Goal: Task Accomplishment & Management: Use online tool/utility

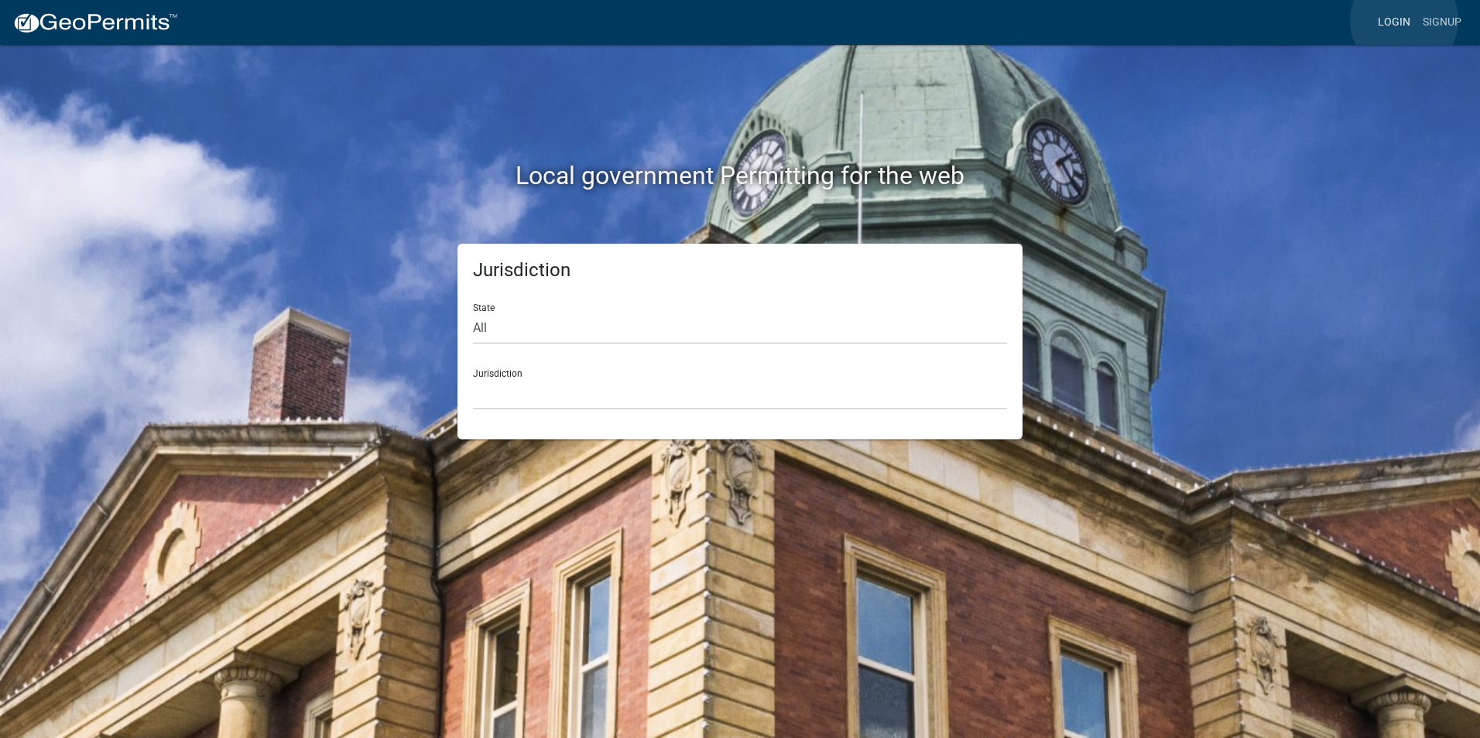
click at [1404, 20] on link "Login" at bounding box center [1394, 22] width 45 height 29
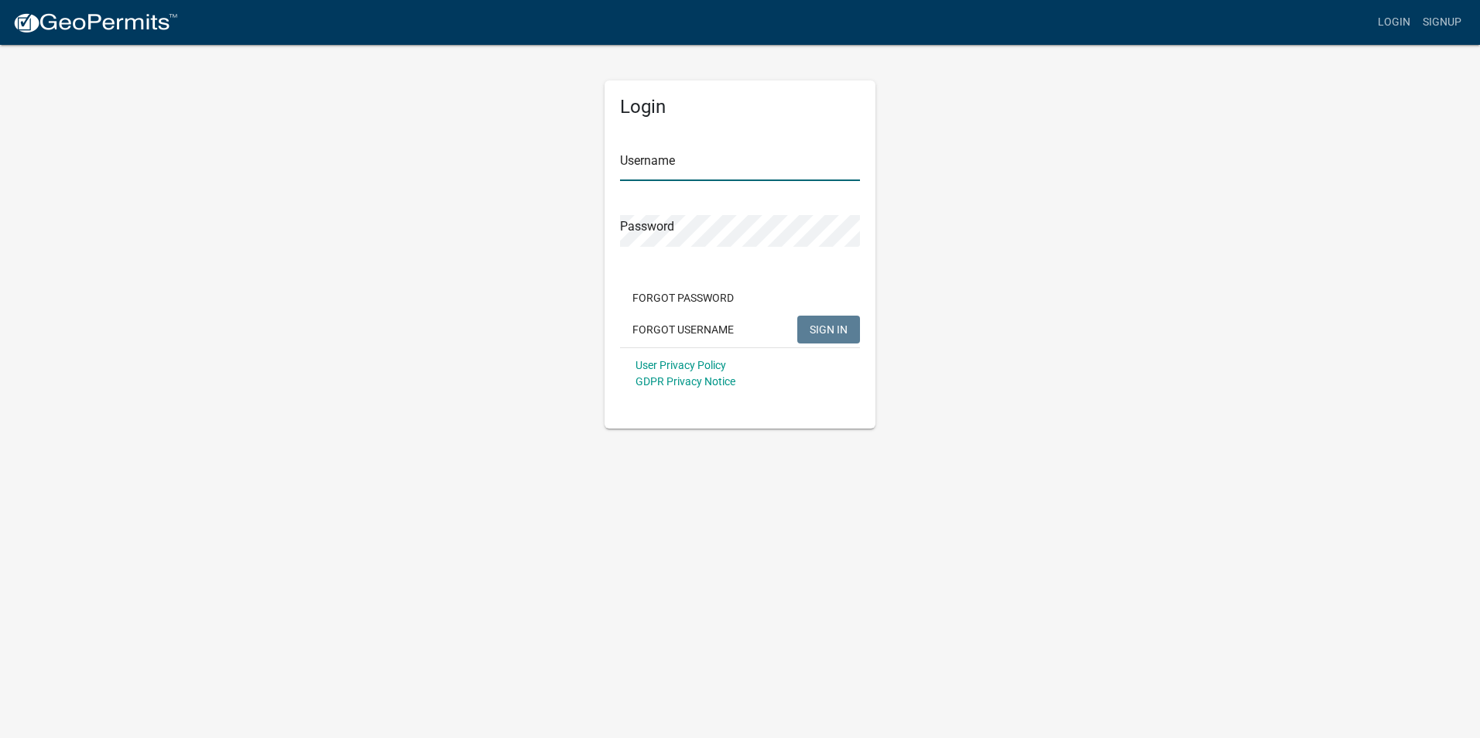
click at [704, 167] on input "Username" at bounding box center [740, 165] width 240 height 32
type input "SLWRIGHT"
click at [797, 316] on button "SIGN IN" at bounding box center [828, 330] width 63 height 28
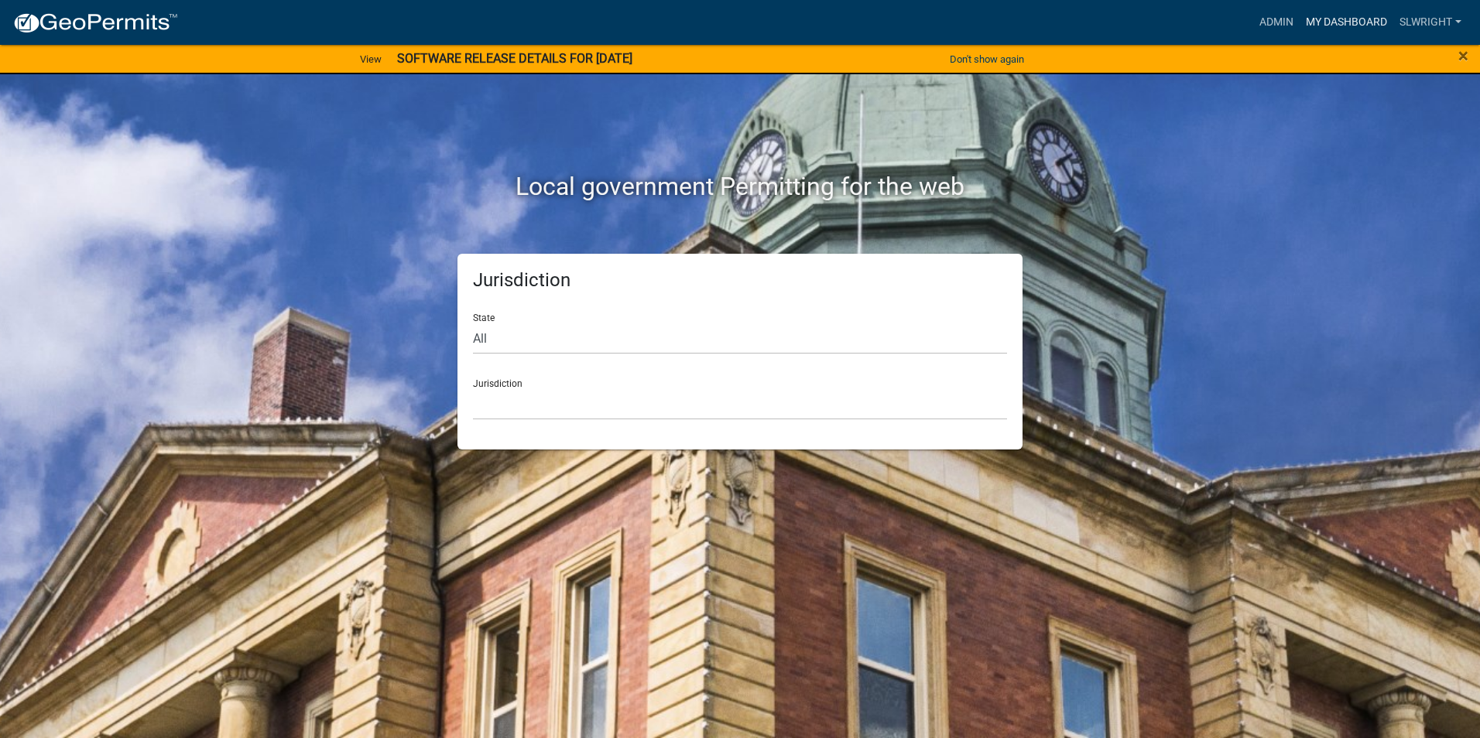
click at [1368, 20] on link "My Dashboard" at bounding box center [1347, 22] width 94 height 29
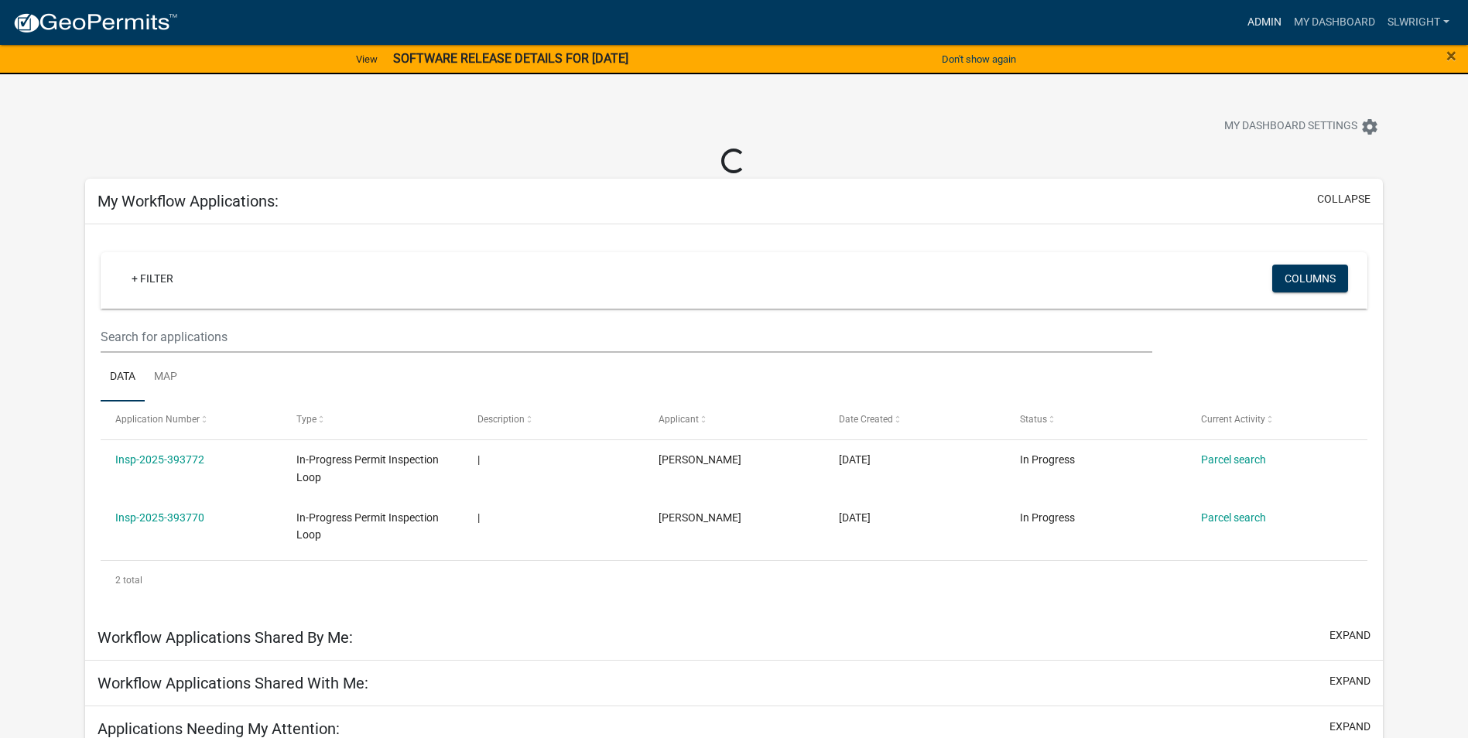
click at [1248, 23] on link "Admin" at bounding box center [1265, 22] width 46 height 29
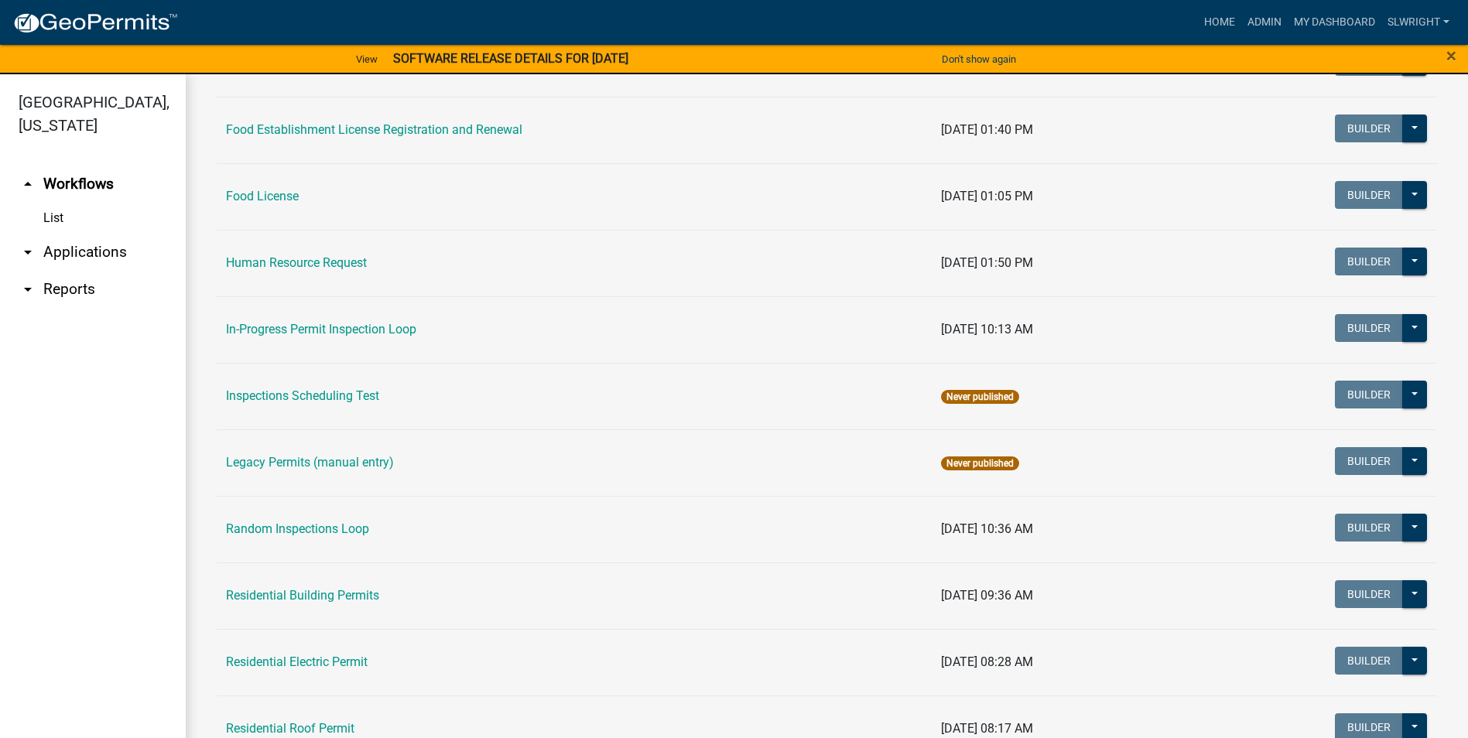
scroll to position [1161, 0]
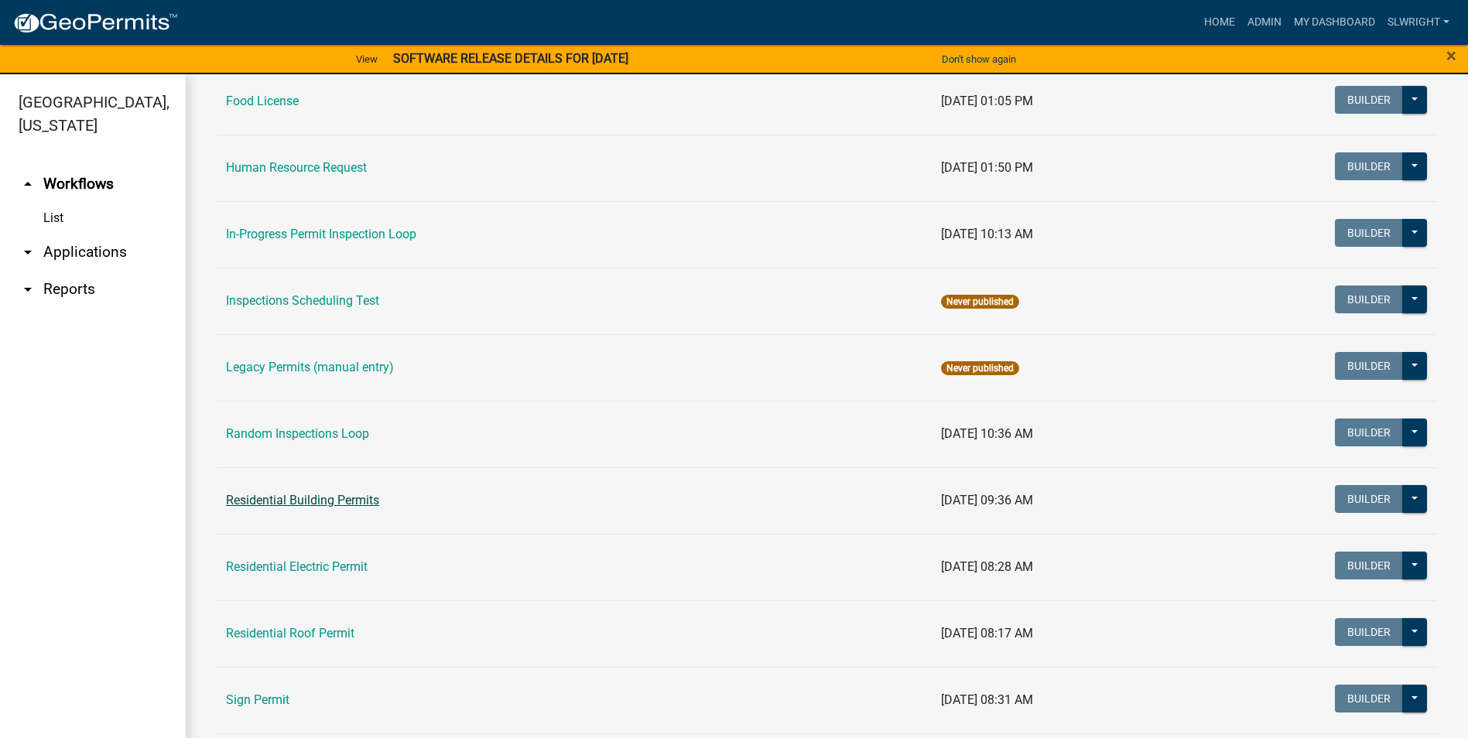
click at [344, 501] on link "Residential Building Permits" at bounding box center [302, 500] width 153 height 15
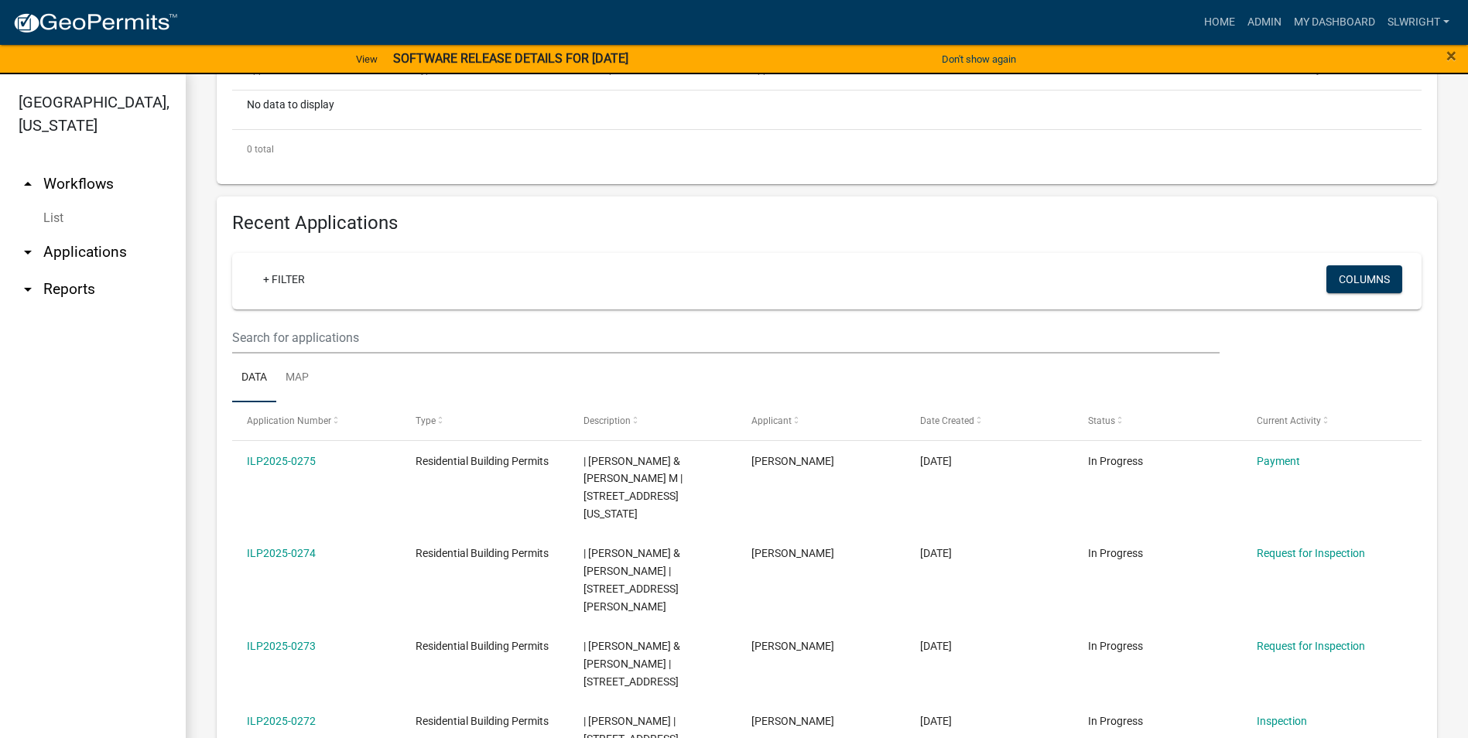
scroll to position [464, 0]
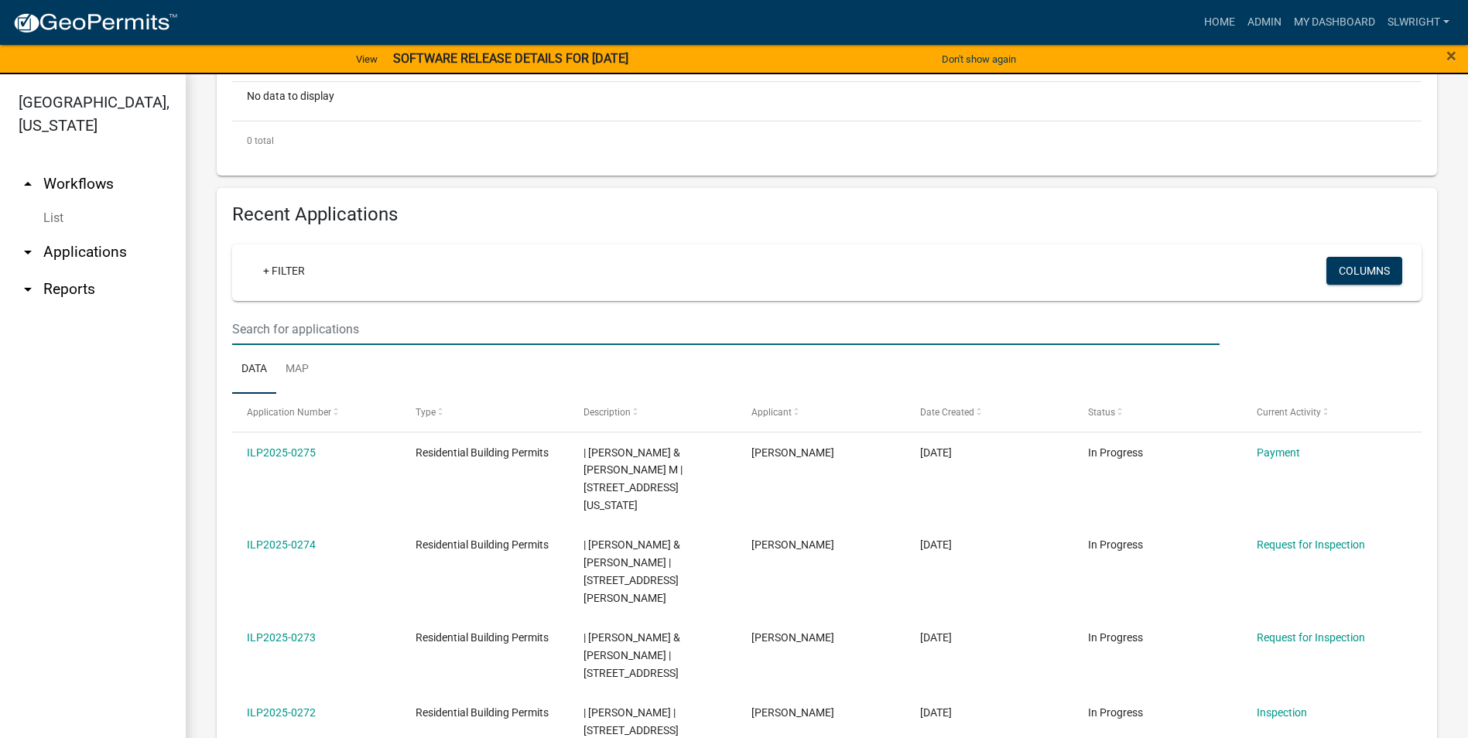
click at [332, 328] on input "text" at bounding box center [726, 329] width 988 height 32
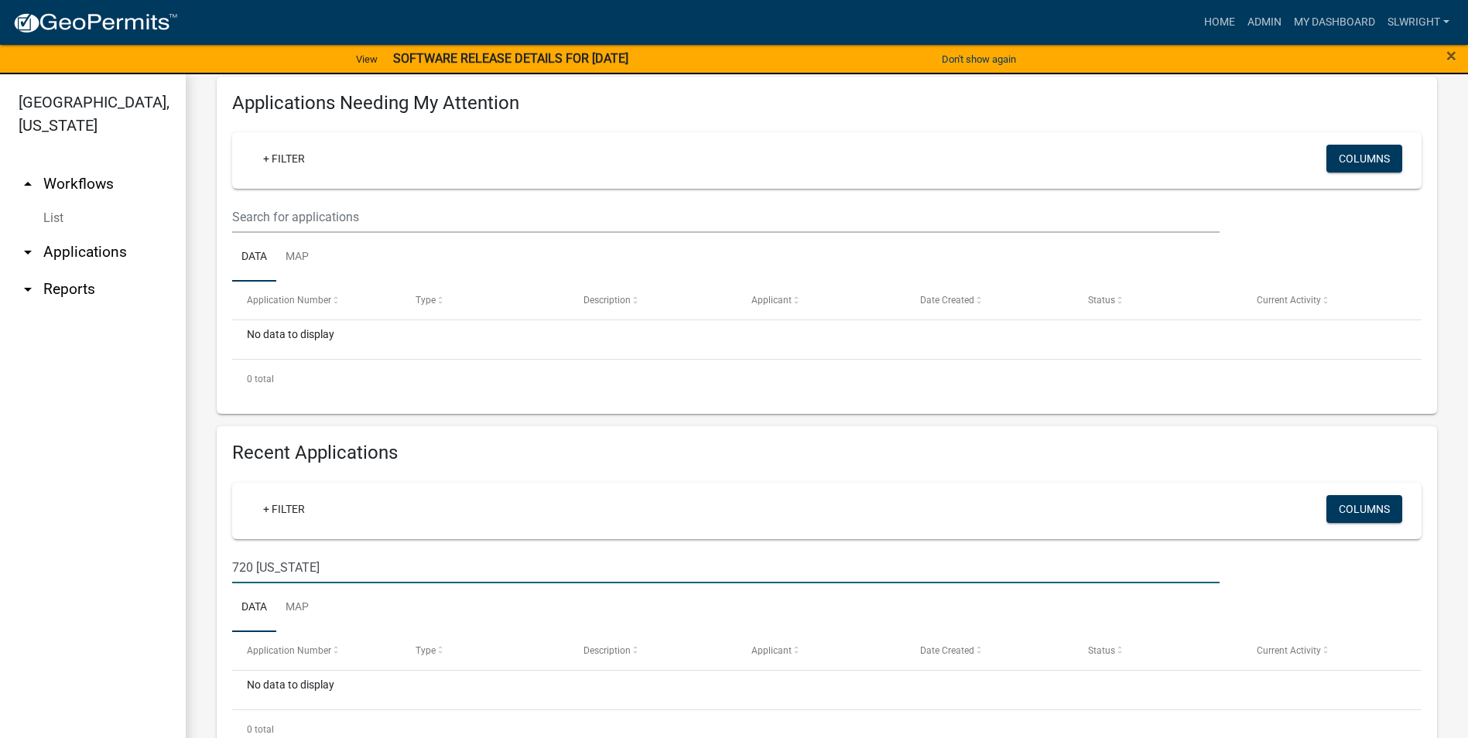
scroll to position [265, 0]
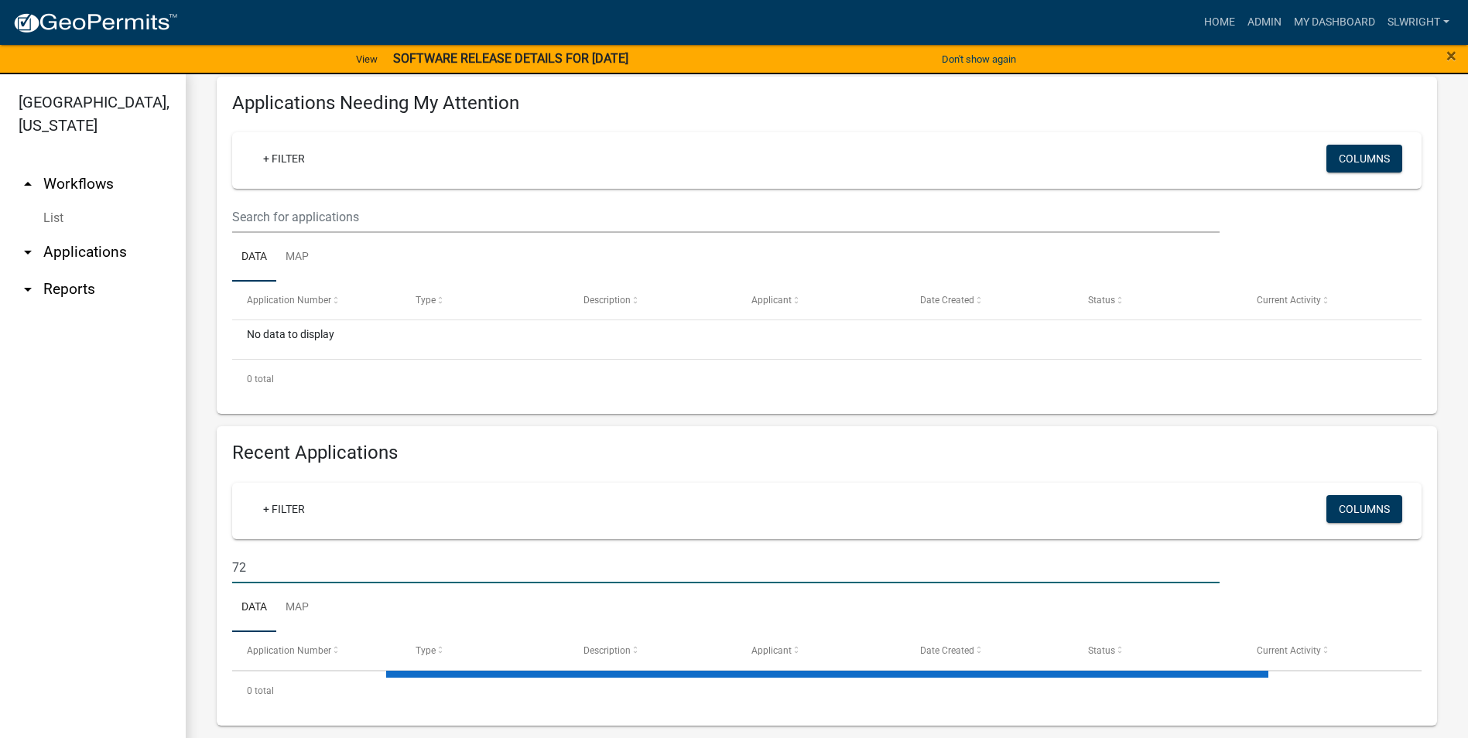
type input "7"
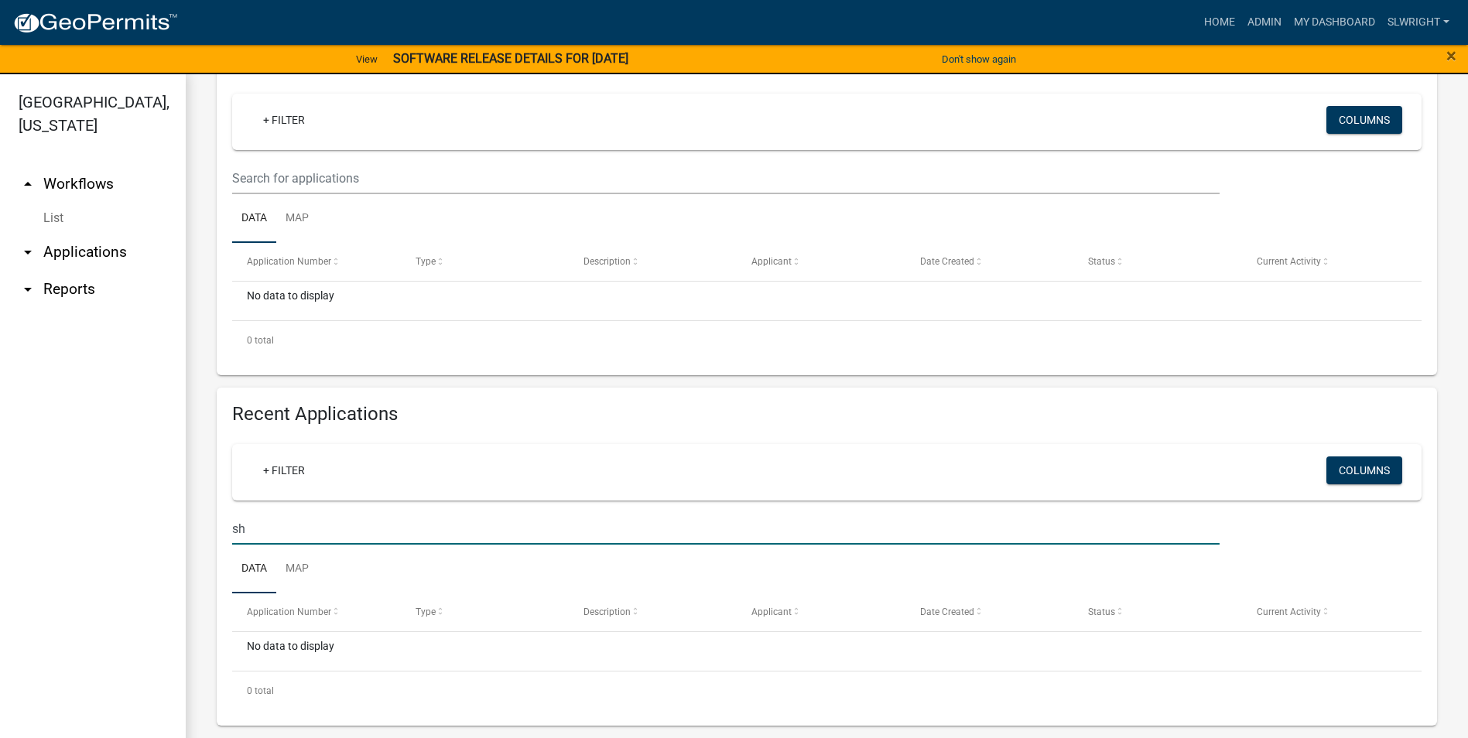
type input "s"
type input "j"
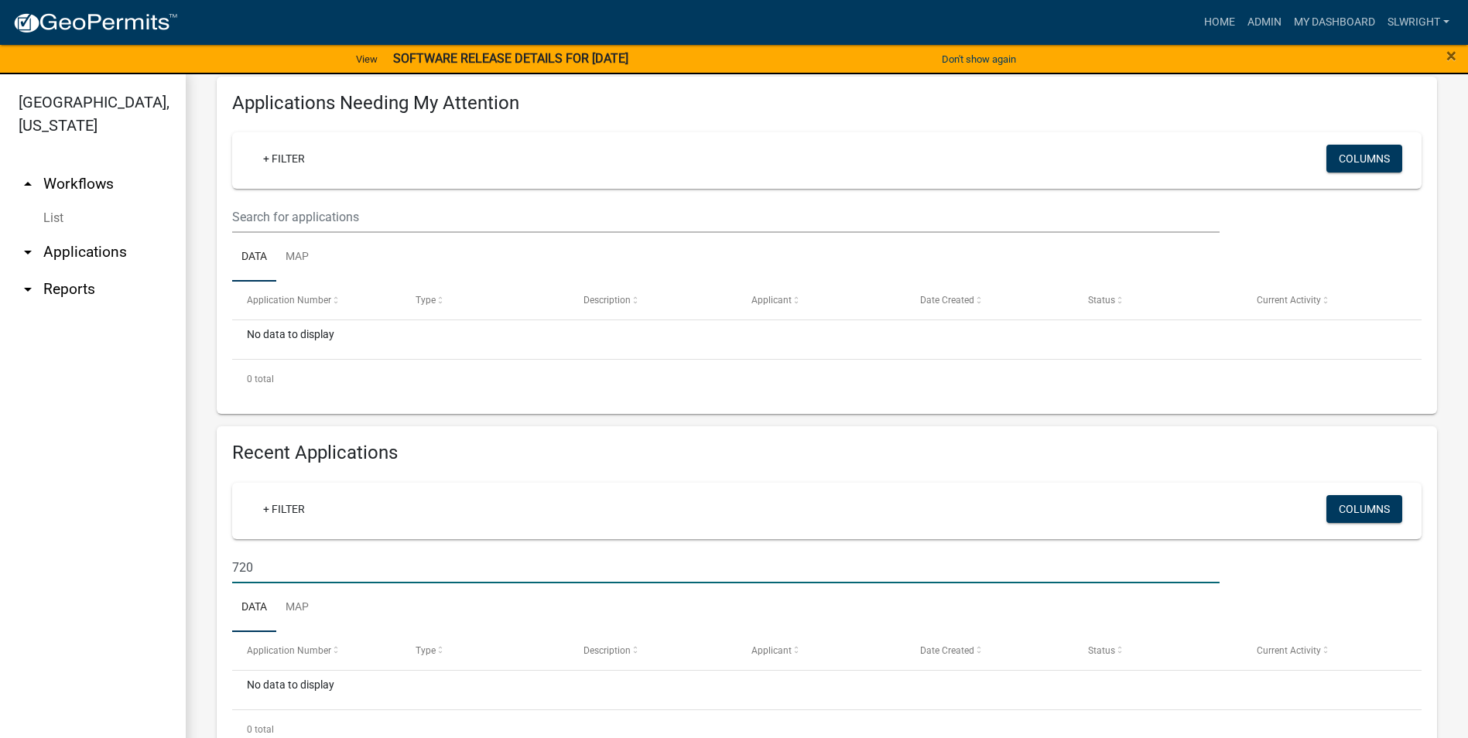
type input "720"
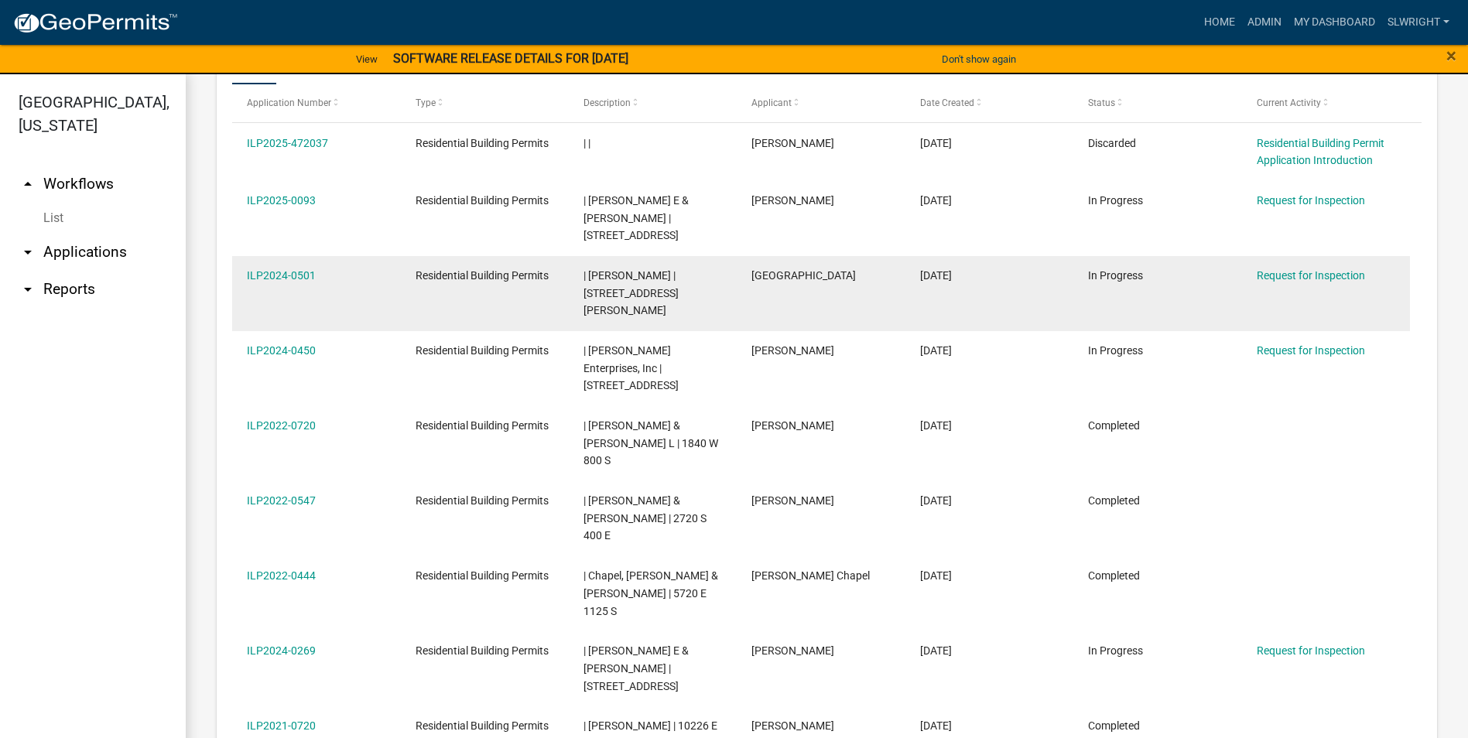
scroll to position [851, 0]
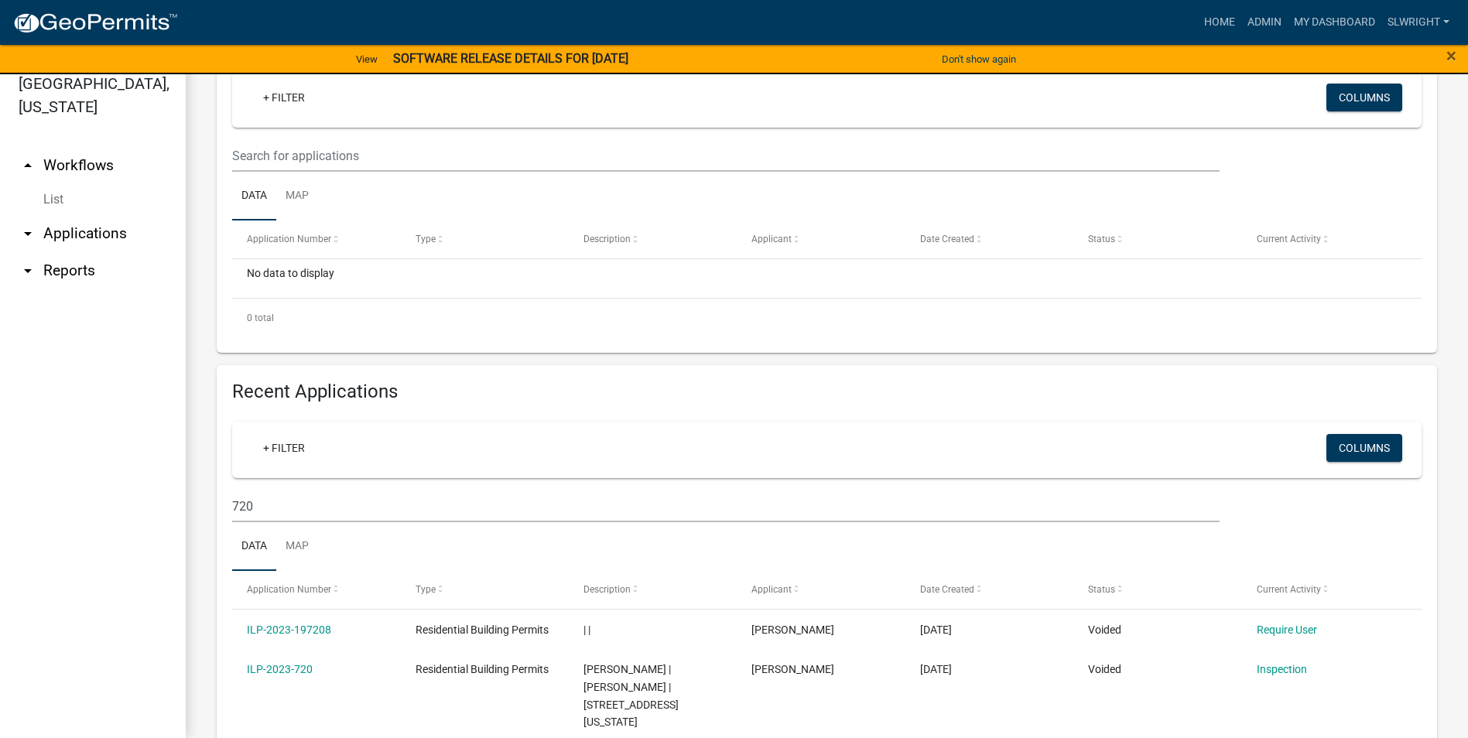
scroll to position [268, 0]
click at [1328, 446] on button "Columns" at bounding box center [1365, 449] width 76 height 28
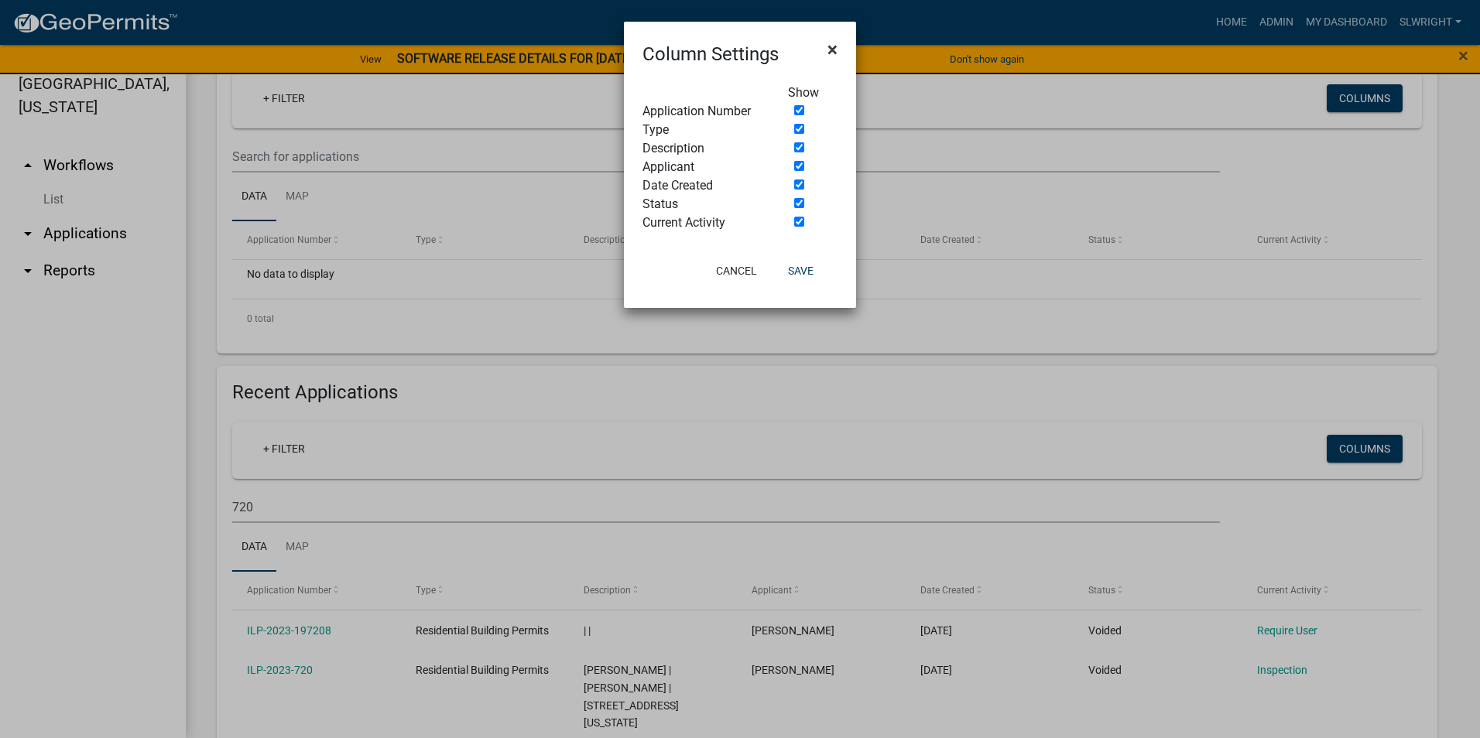
click at [835, 47] on span "×" at bounding box center [832, 50] width 10 height 22
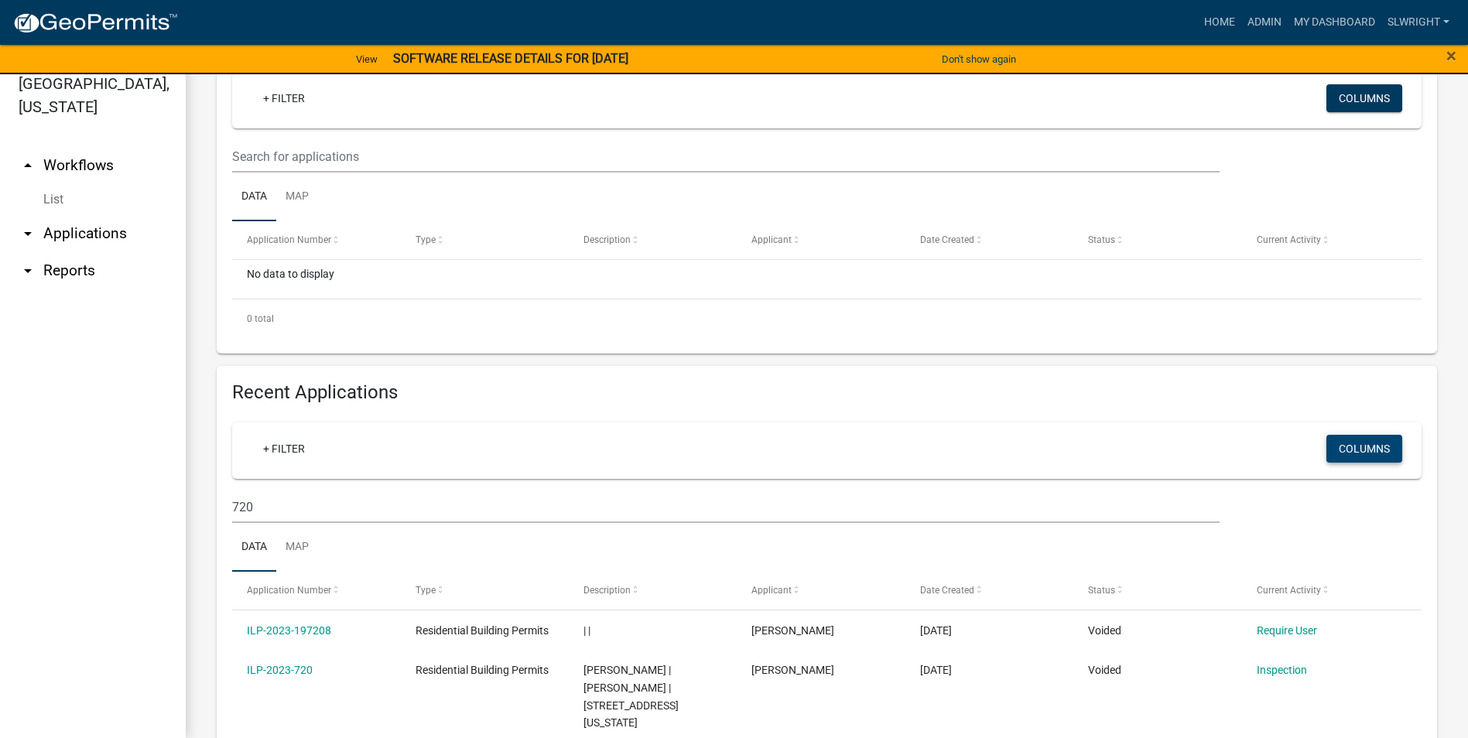
scroll to position [345, 0]
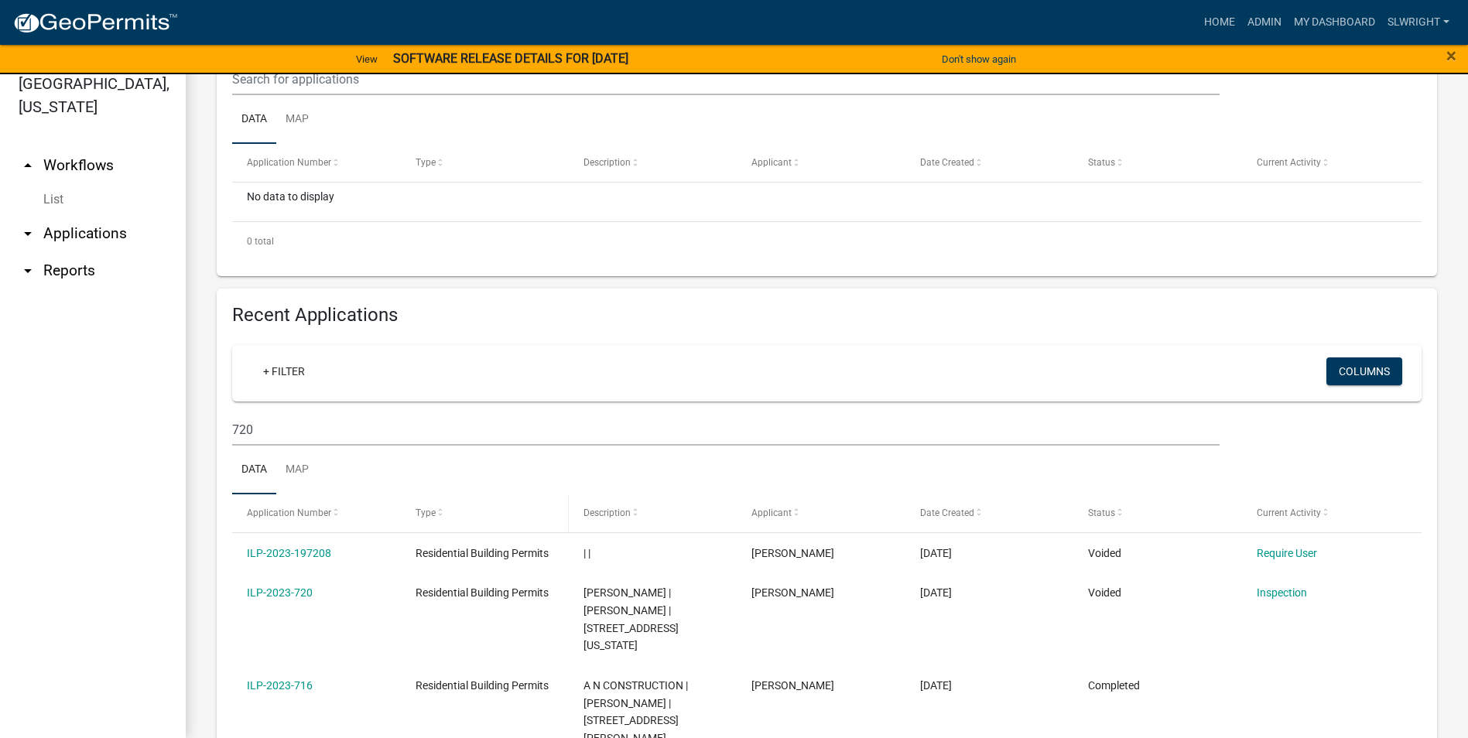
click at [439, 515] on span at bounding box center [440, 513] width 9 height 11
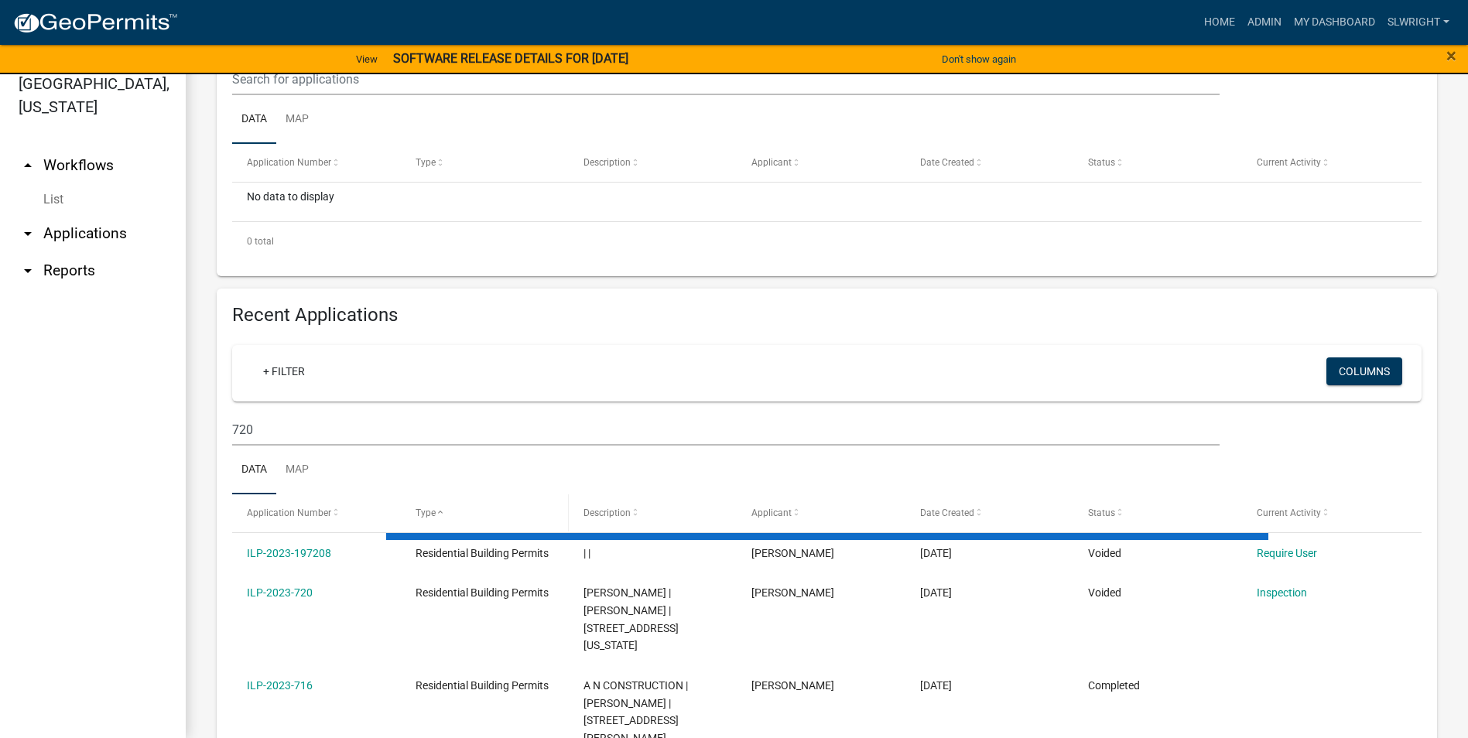
click at [439, 515] on span at bounding box center [440, 513] width 9 height 11
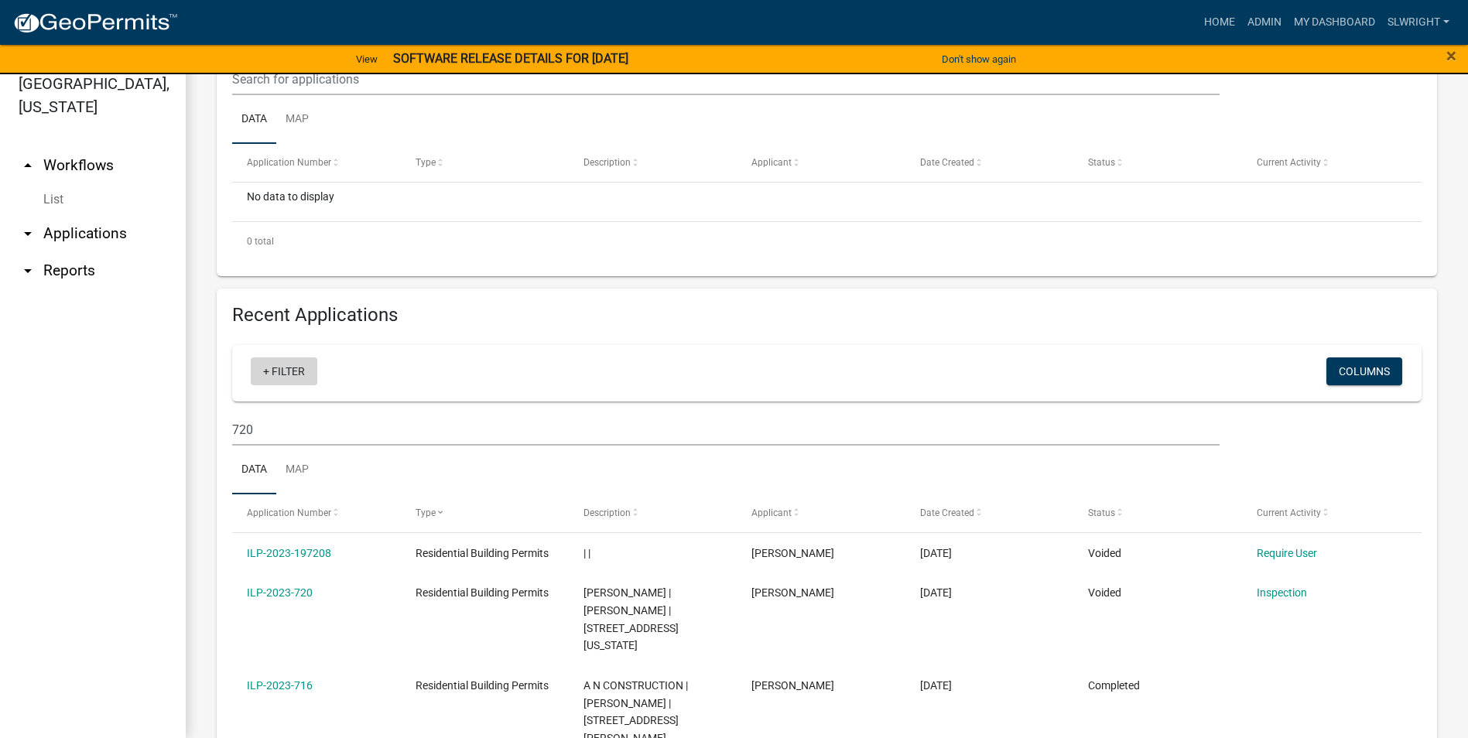
click at [270, 377] on link "+ Filter" at bounding box center [284, 372] width 67 height 28
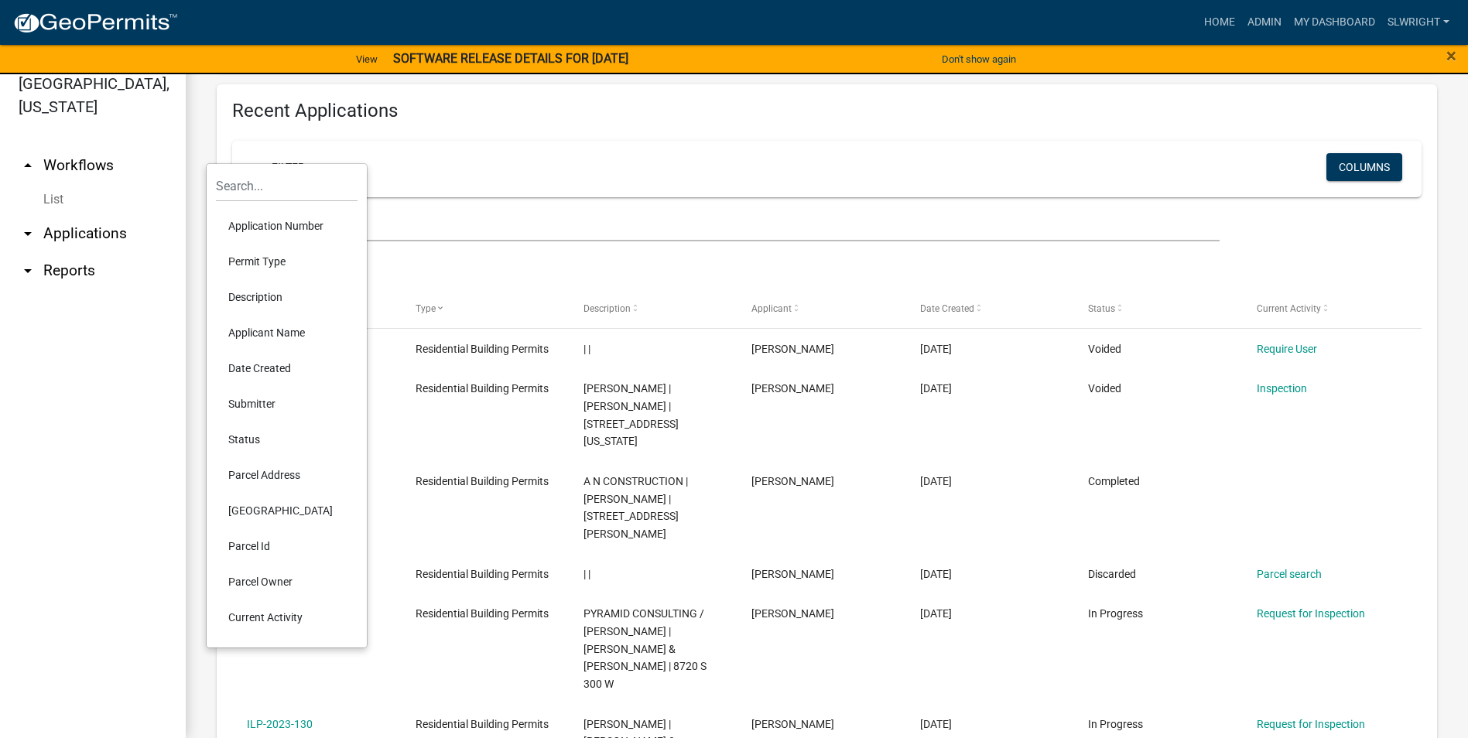
scroll to position [577, 0]
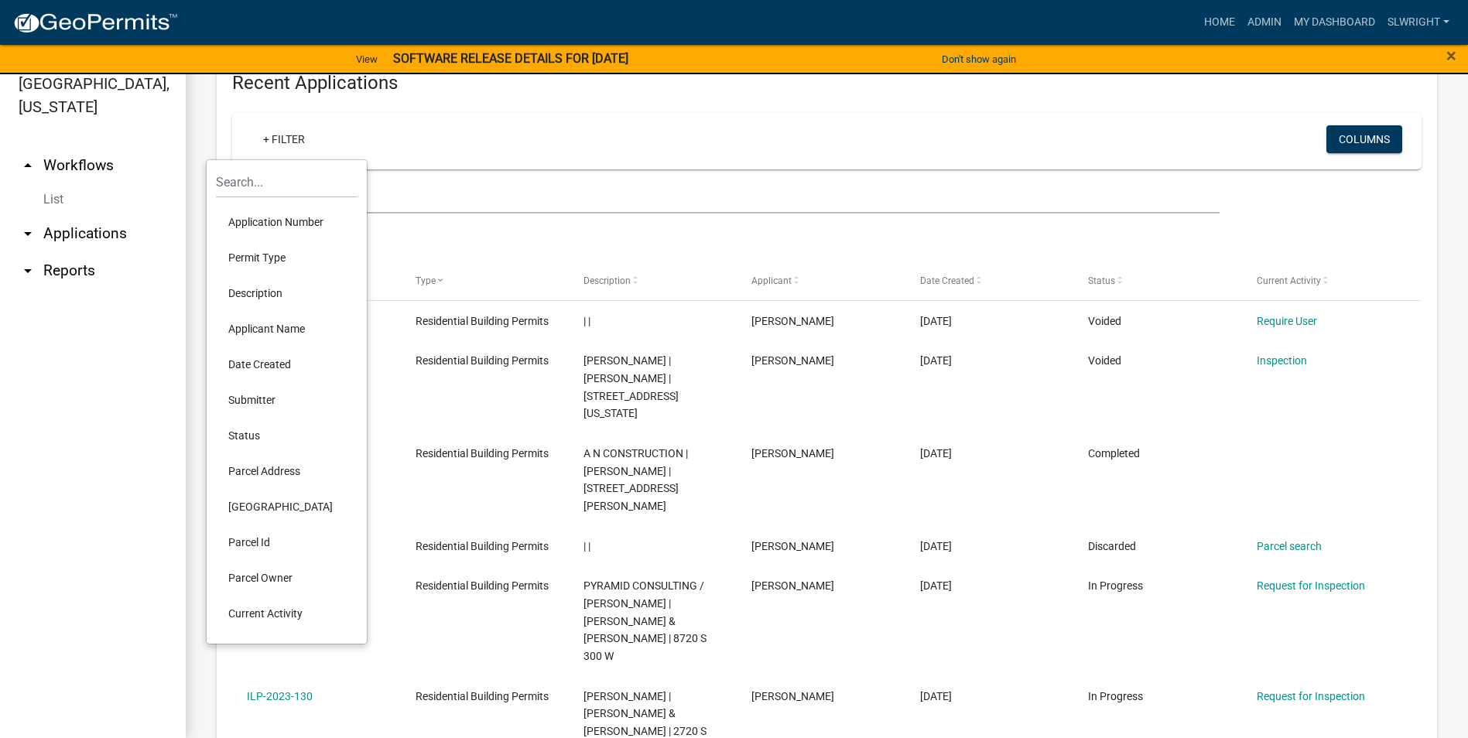
click at [254, 262] on li "Permit Type" at bounding box center [287, 258] width 142 height 36
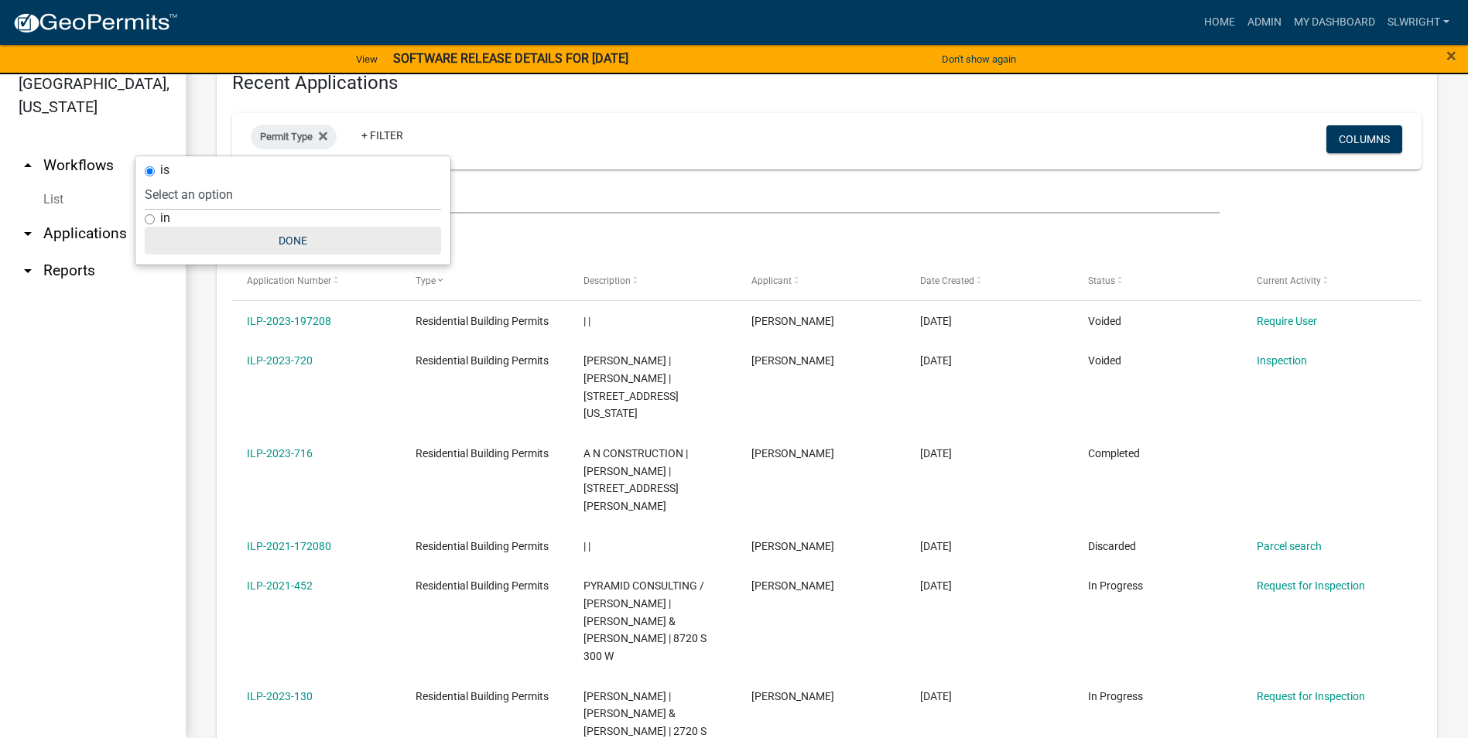
click at [287, 250] on button "Done" at bounding box center [293, 241] width 296 height 28
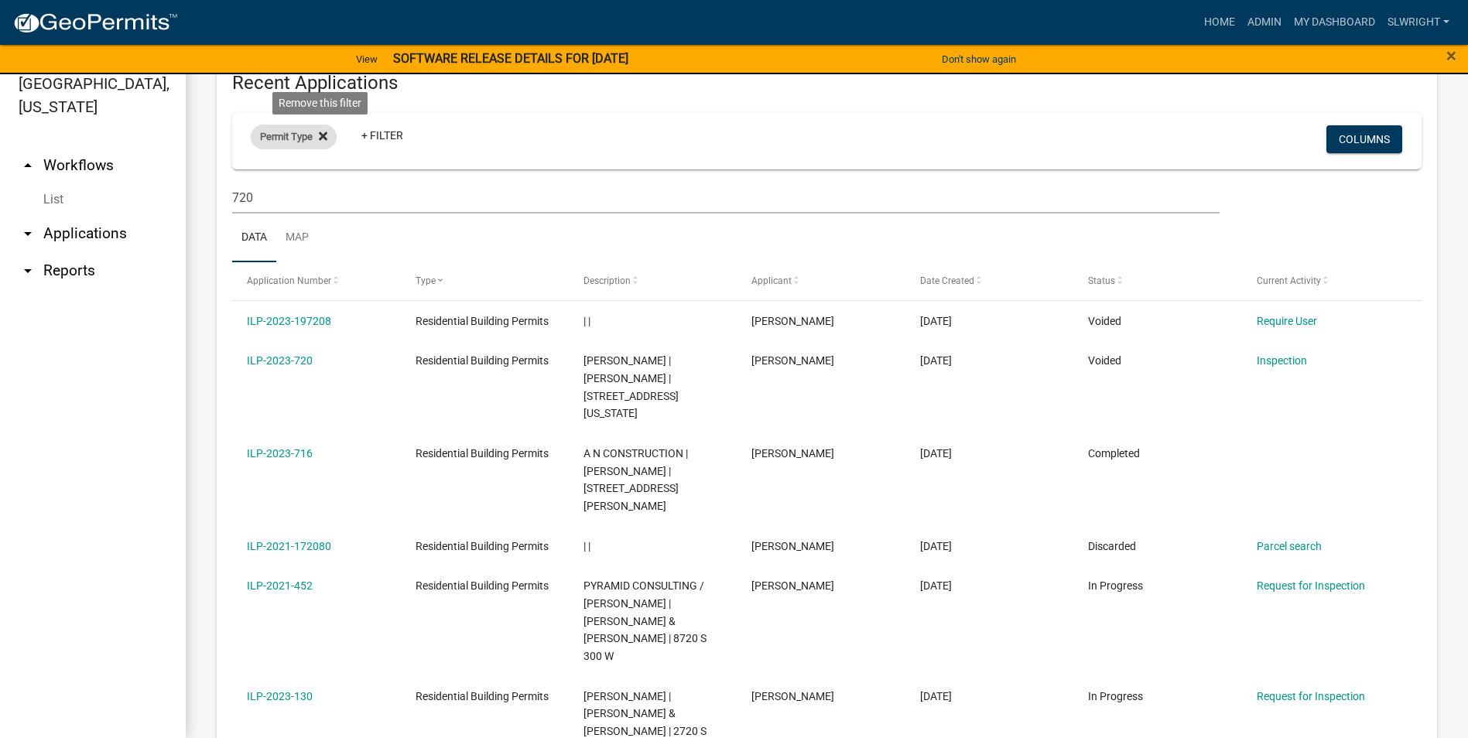
click at [315, 137] on fa-icon at bounding box center [320, 137] width 15 height 25
click at [279, 141] on link "+ Filter" at bounding box center [284, 139] width 67 height 28
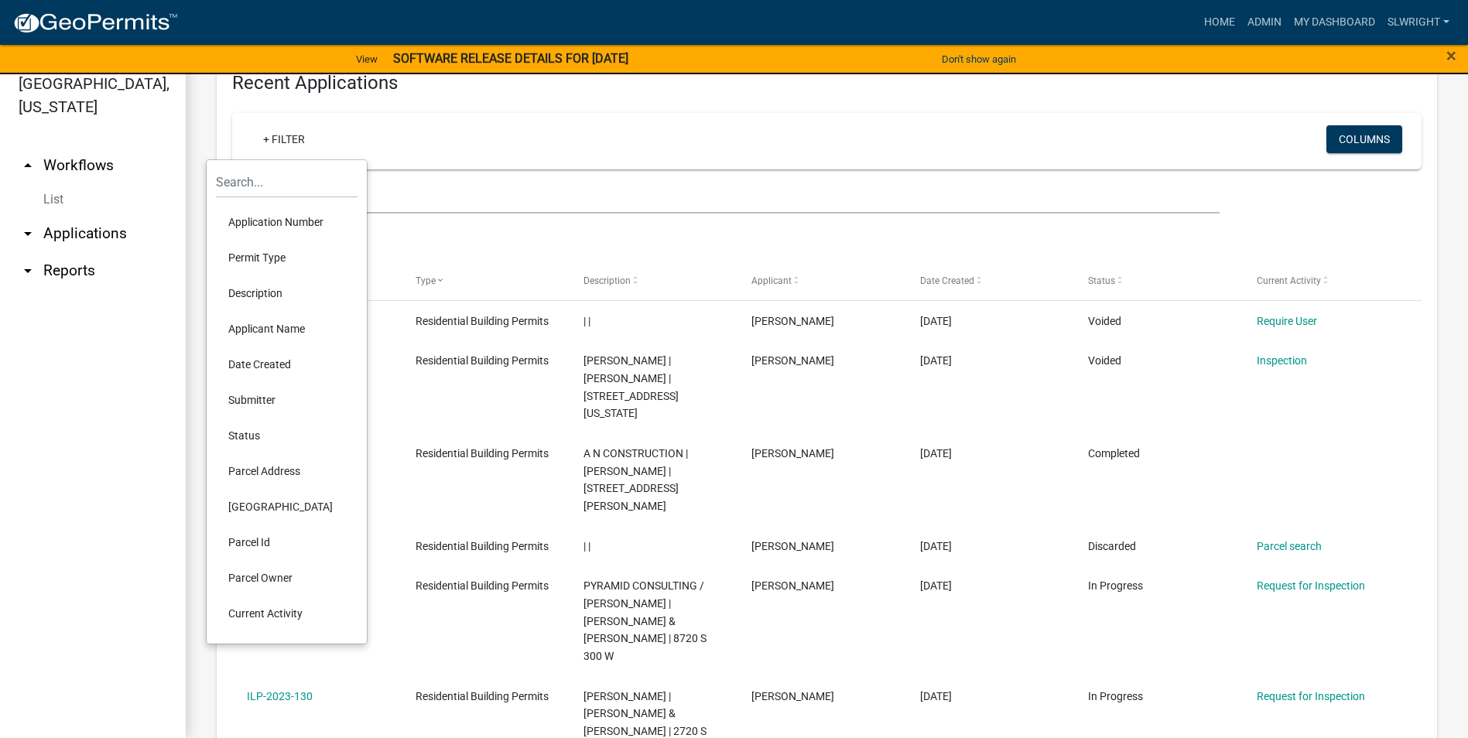
click at [670, 243] on ul "Data Map" at bounding box center [827, 238] width 1190 height 49
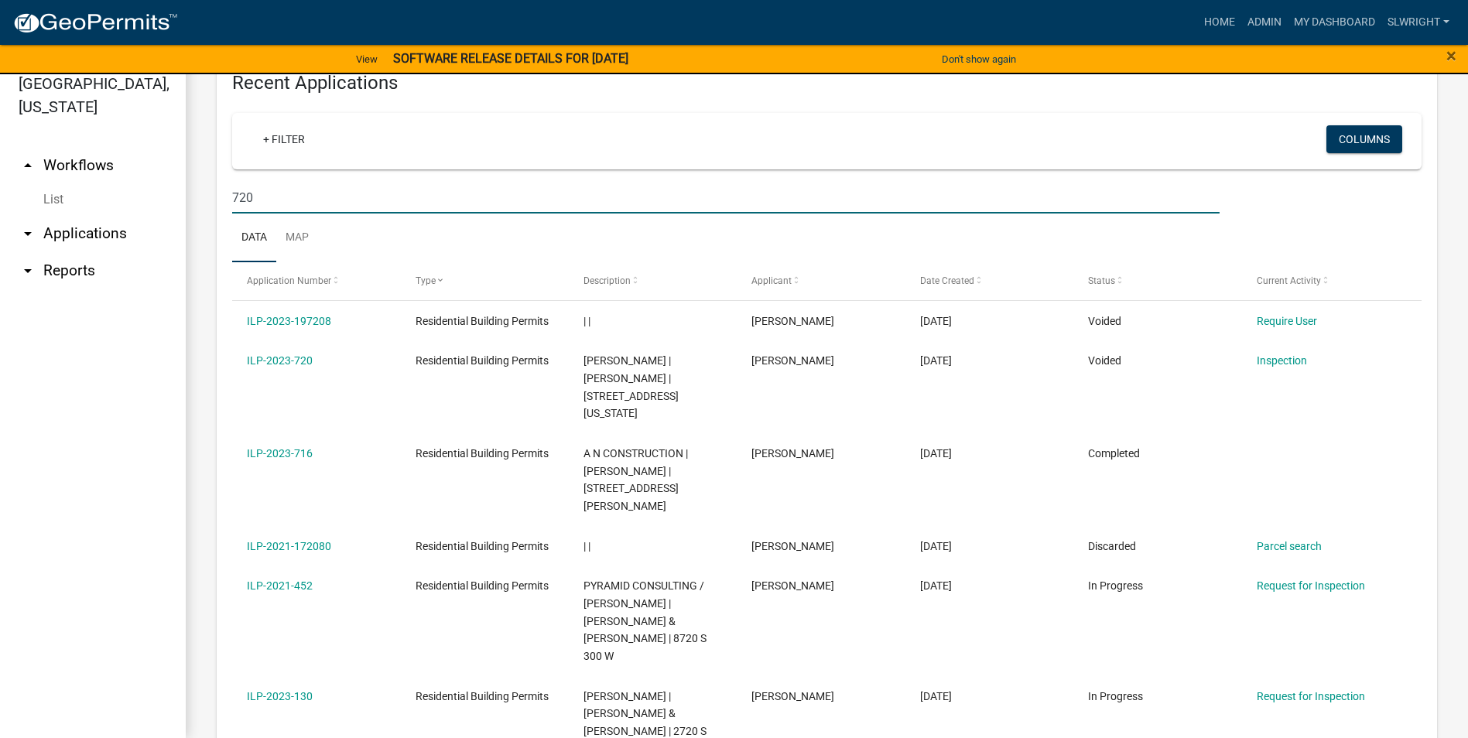
drag, startPoint x: 224, startPoint y: 199, endPoint x: 197, endPoint y: 204, distance: 27.6
click at [204, 201] on div "Residential Building Permits Use this application to apply for a residential pe…" at bounding box center [827, 303] width 1283 height 1650
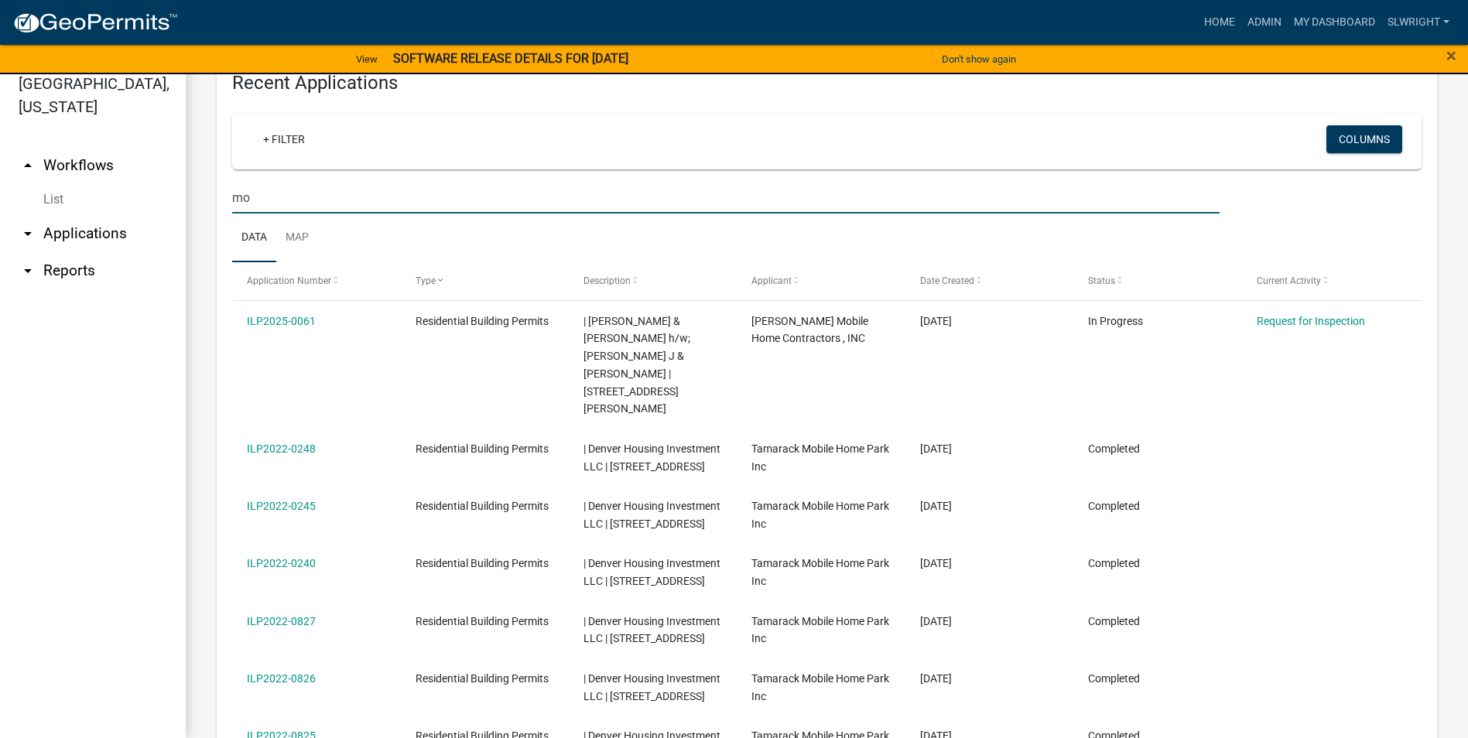
type input "m"
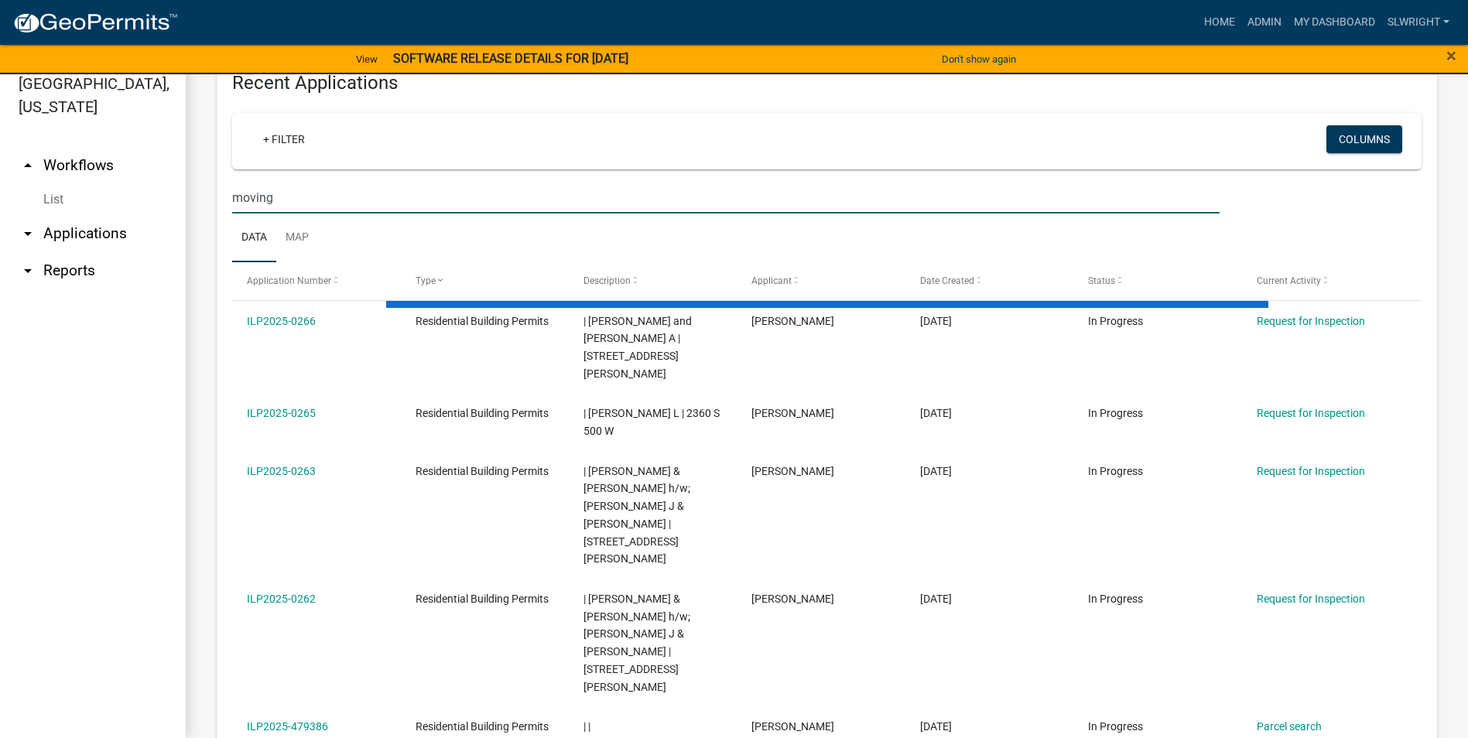
scroll to position [265, 0]
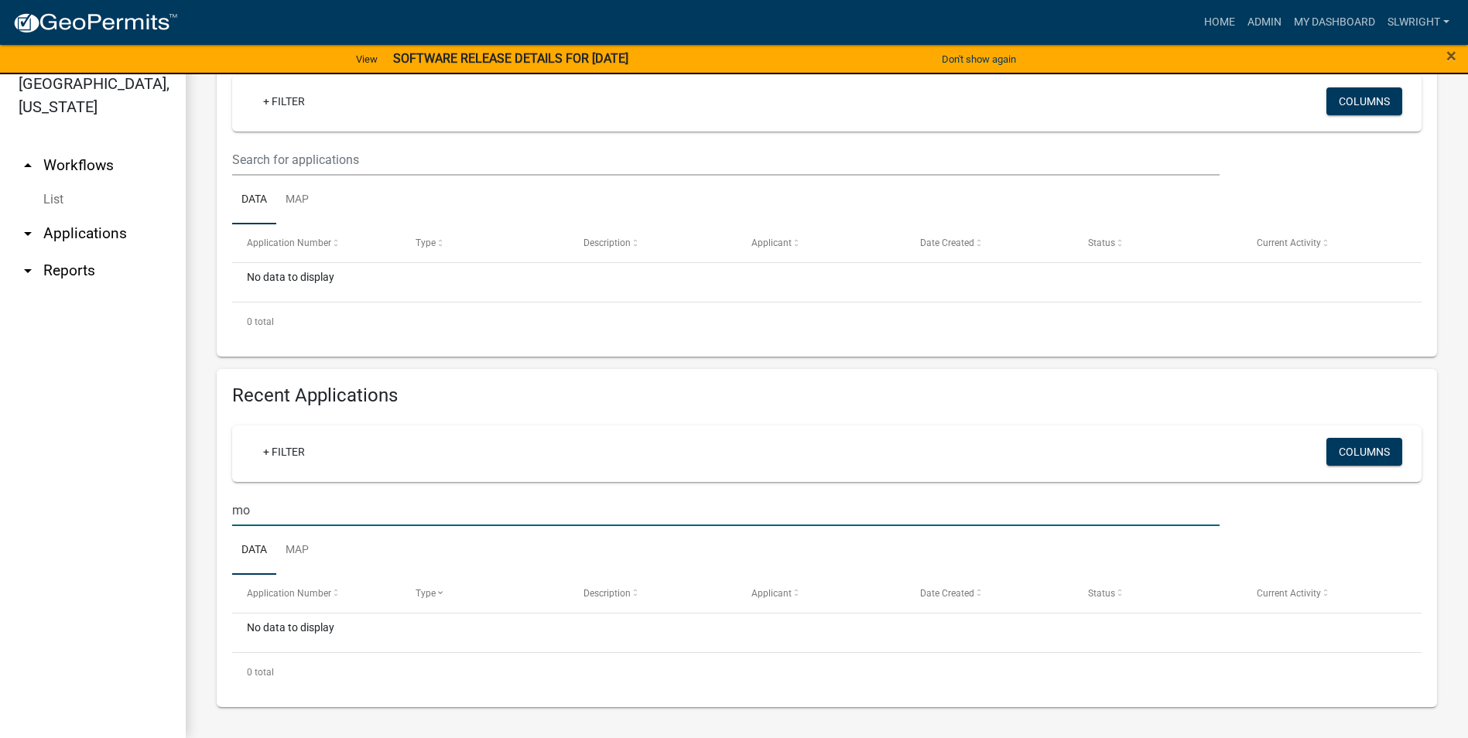
type input "m"
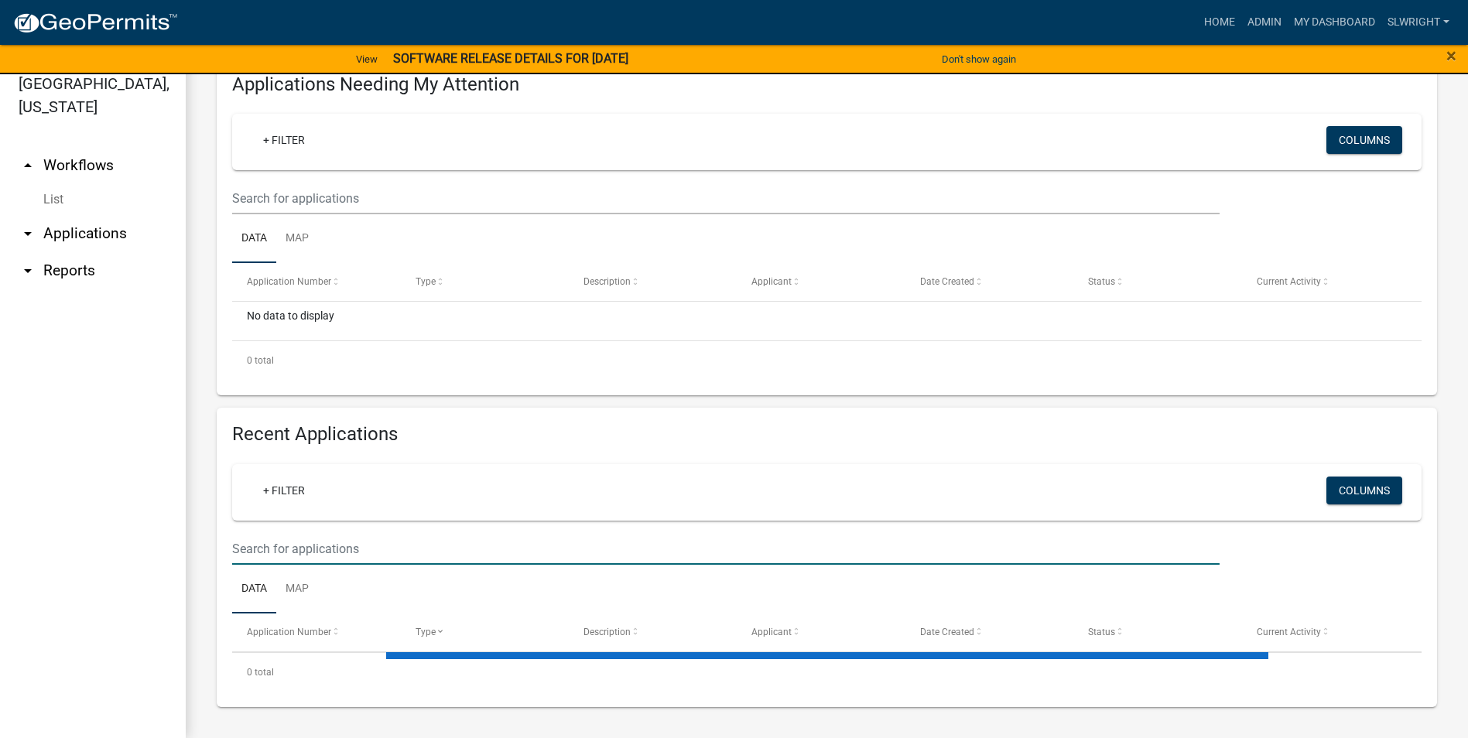
scroll to position [577, 0]
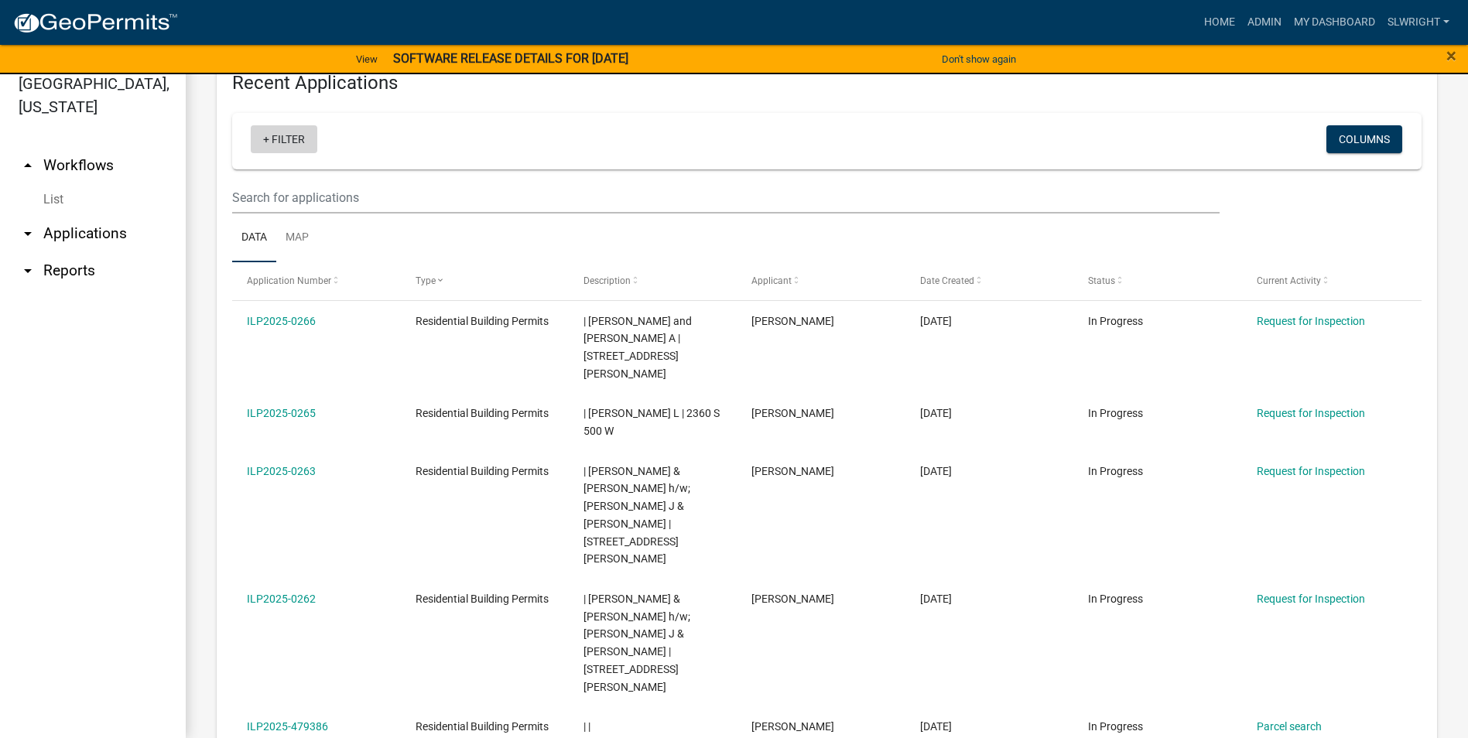
click at [288, 132] on link "+ Filter" at bounding box center [284, 139] width 67 height 28
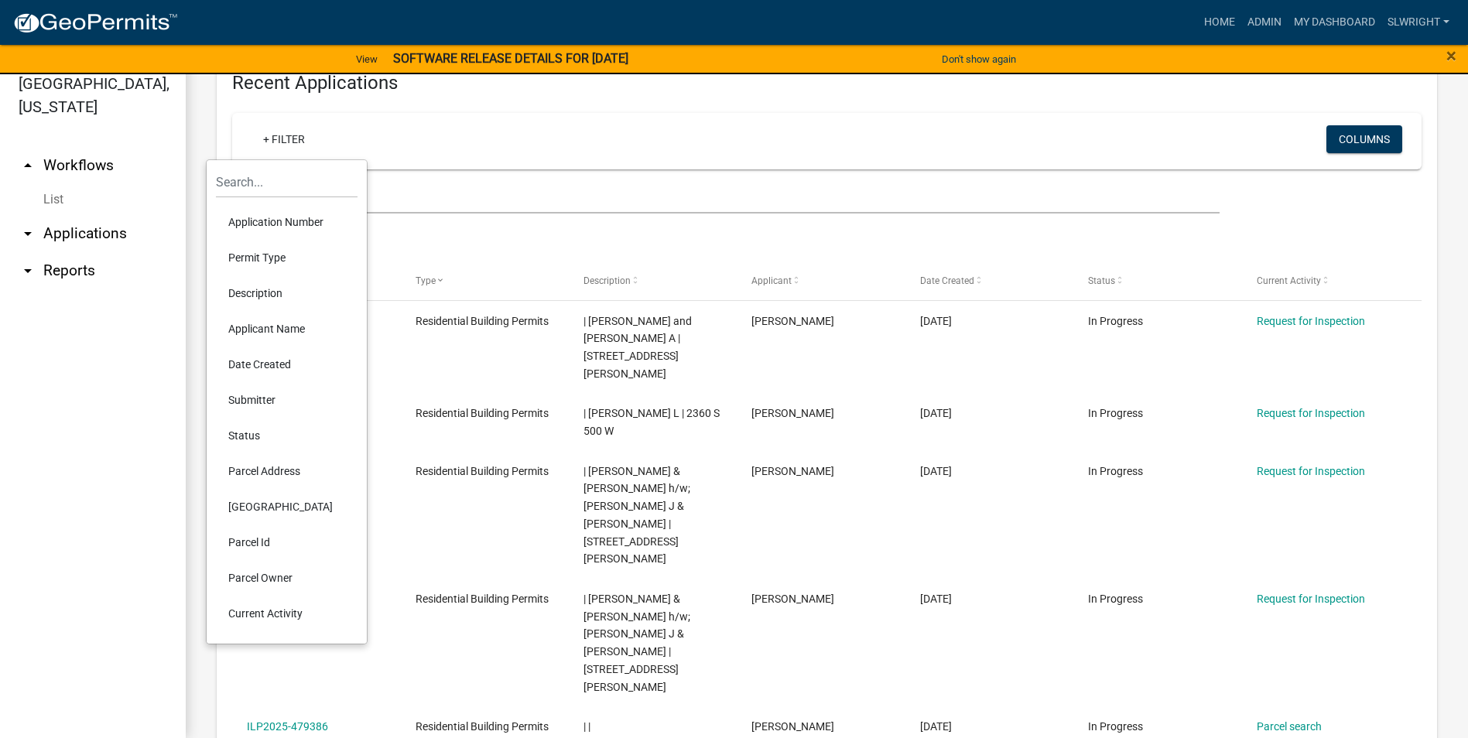
click at [255, 546] on li "Parcel Id" at bounding box center [287, 543] width 142 height 36
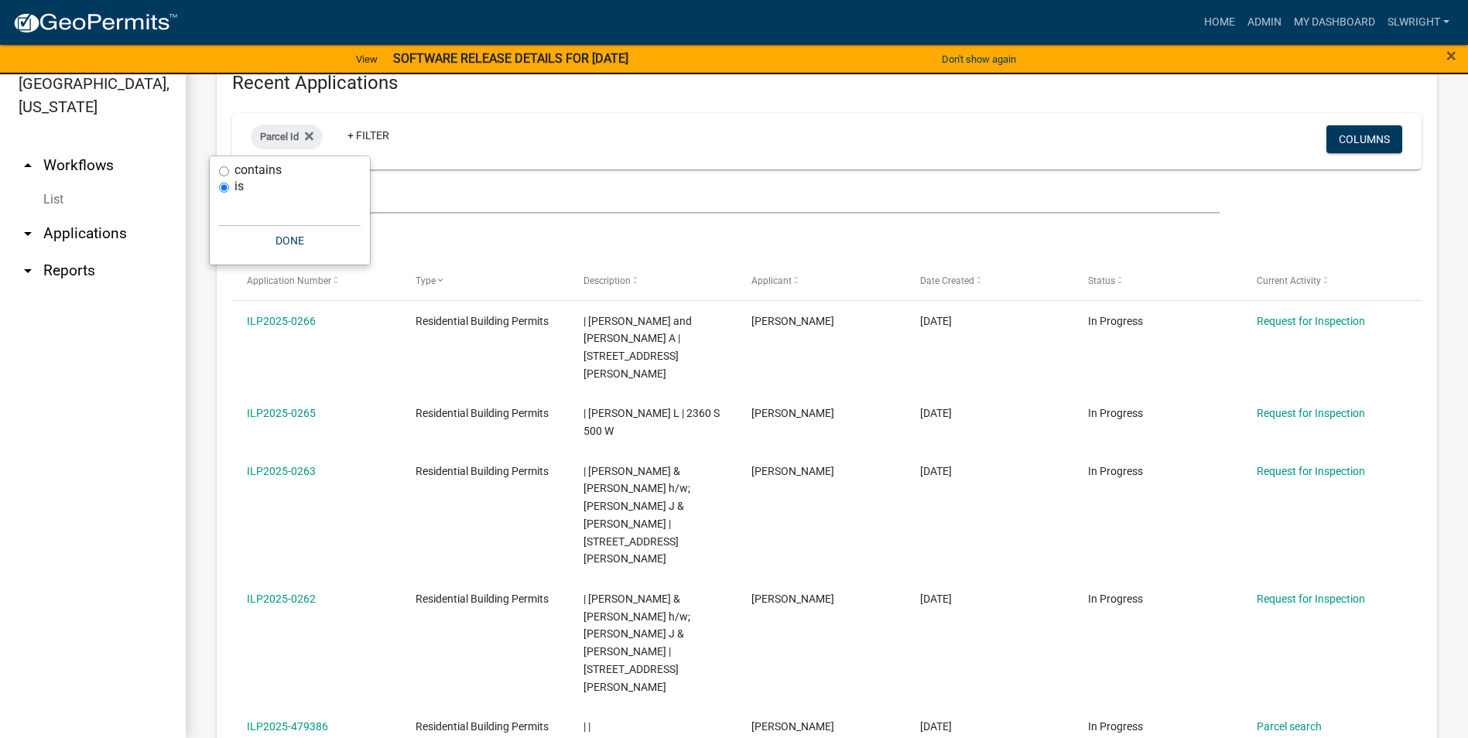
click at [422, 179] on wm-filter-builder "Parcel Id + Filter Columns" at bounding box center [827, 163] width 1190 height 101
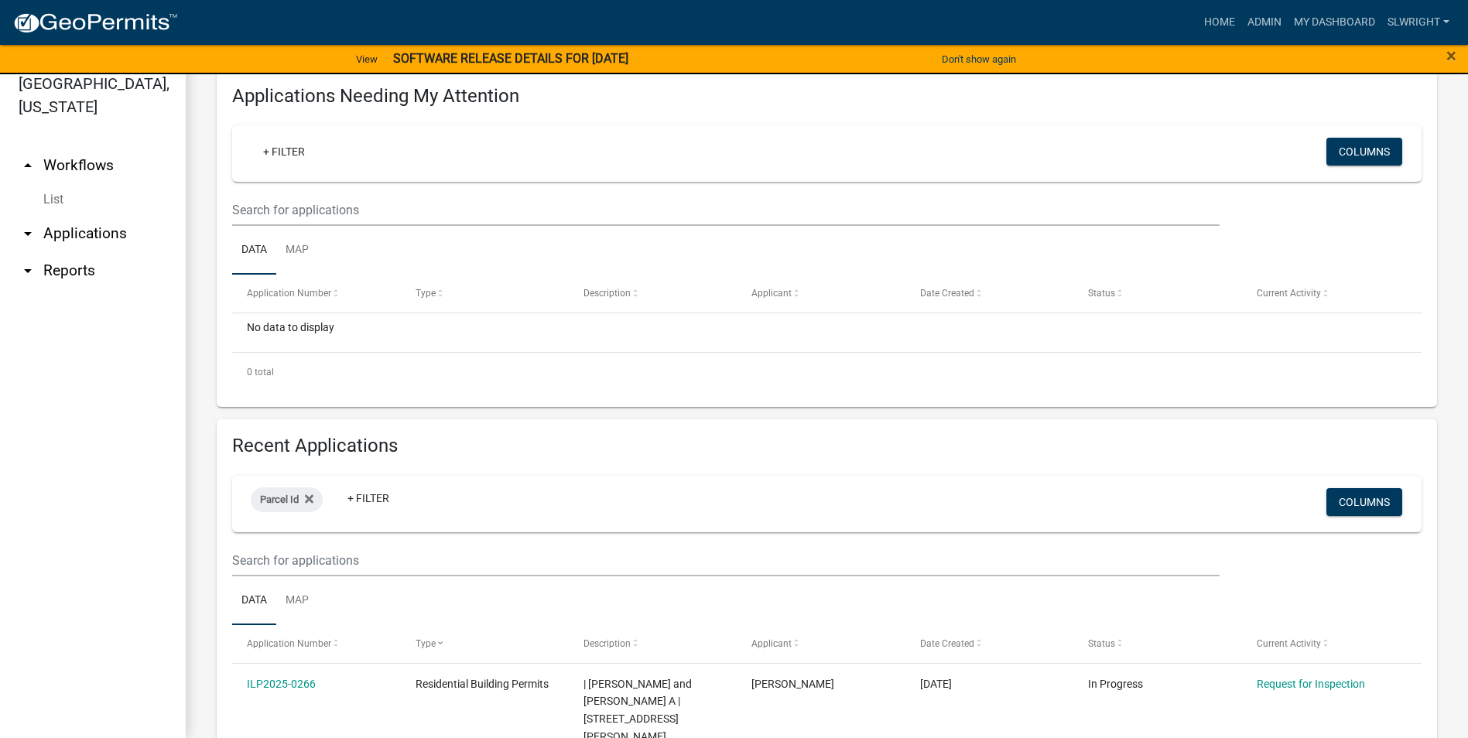
scroll to position [190, 0]
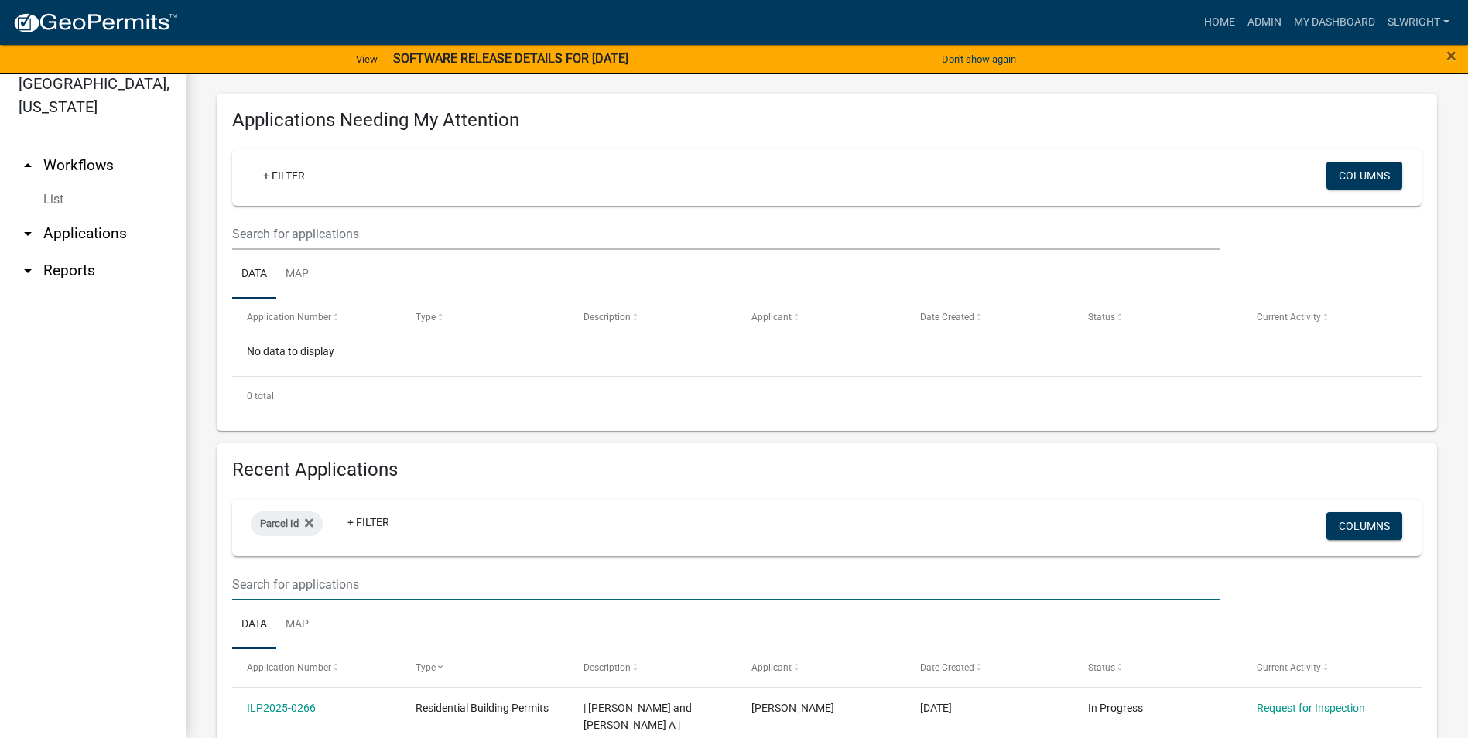
click at [342, 593] on input "text" at bounding box center [726, 585] width 988 height 32
paste input "27-16-03-301-020.000-012"
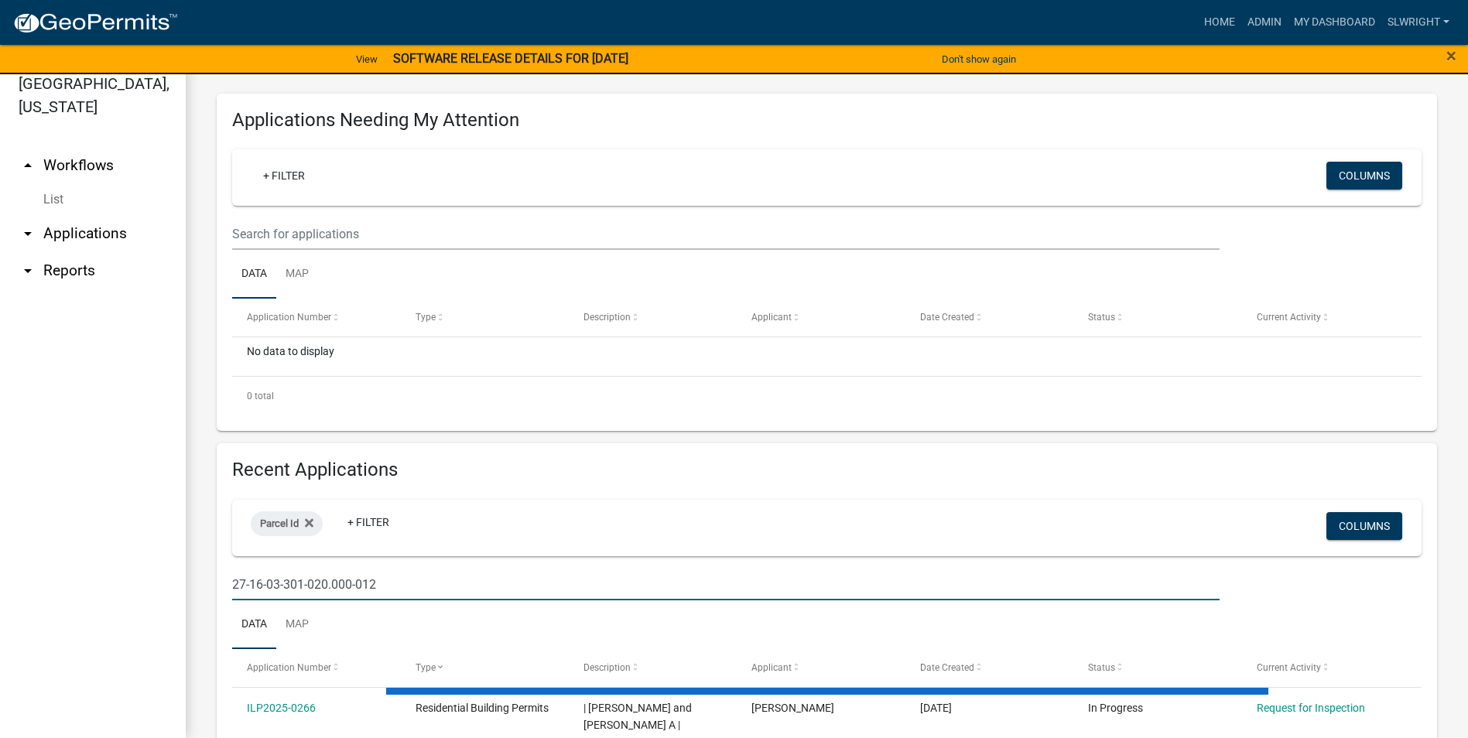
type input "27-16-03-301-020.000-012"
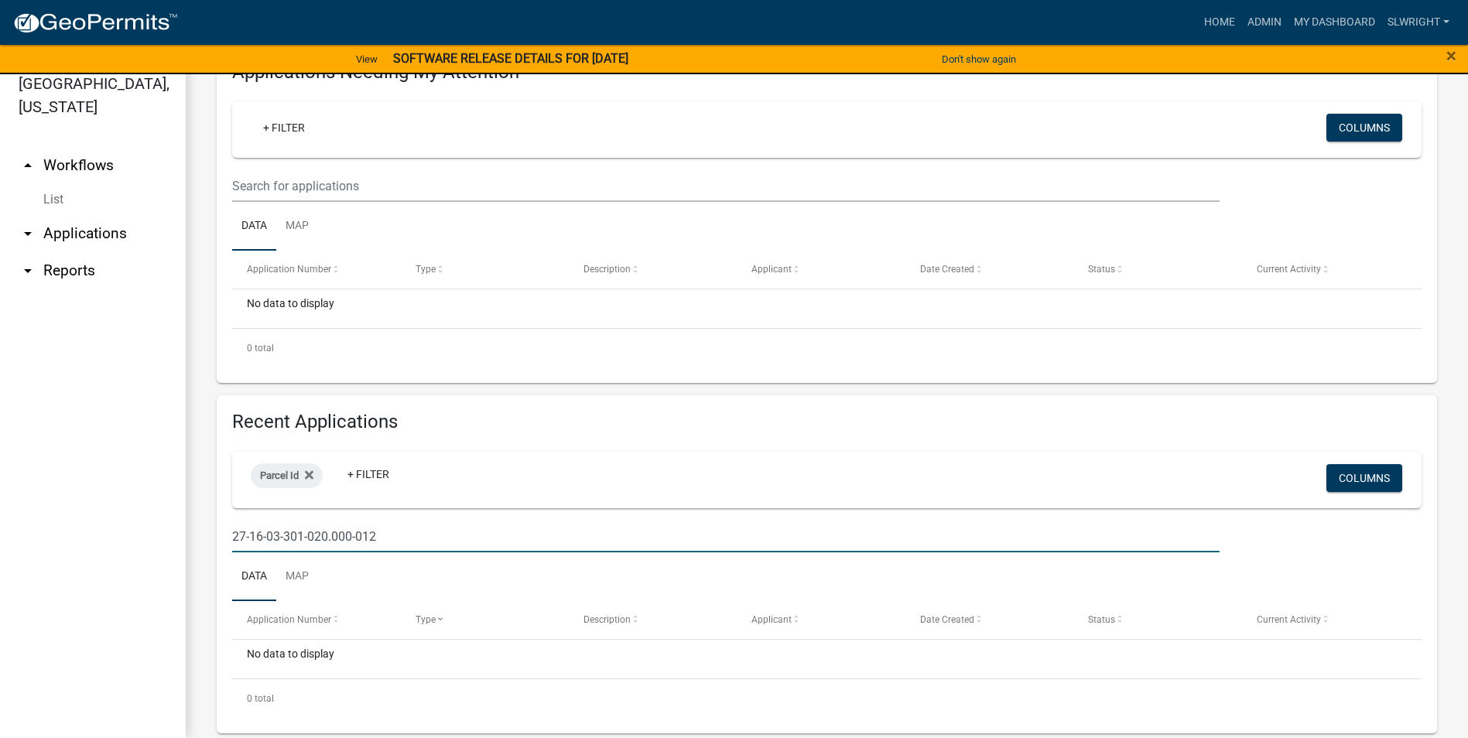
scroll to position [265, 0]
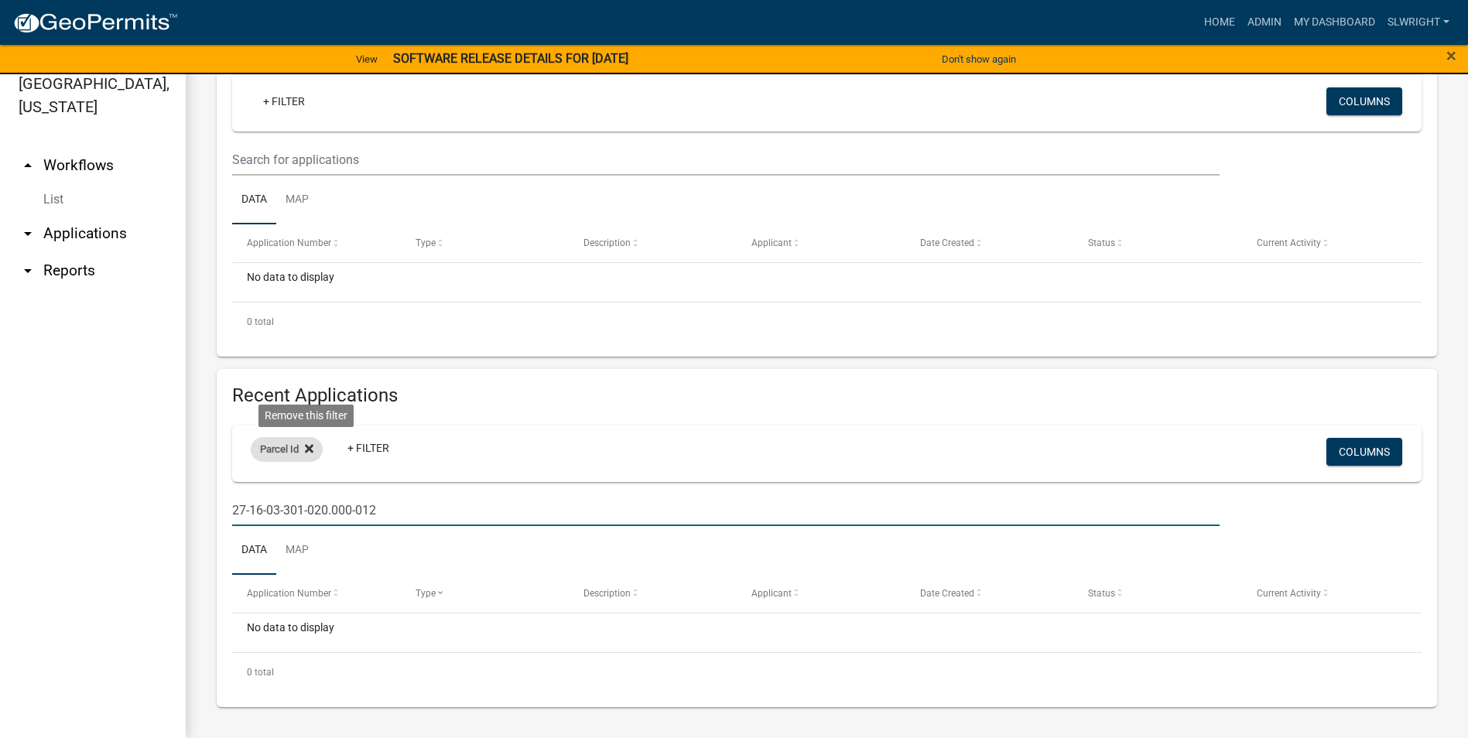
click at [308, 447] on icon at bounding box center [309, 448] width 9 height 9
drag, startPoint x: 416, startPoint y: 504, endPoint x: 43, endPoint y: 519, distance: 374.2
click at [63, 518] on div "[GEOGRAPHIC_DATA], [US_STATE] arrow_drop_up Workflows List arrow_drop_down Appl…" at bounding box center [734, 397] width 1468 height 683
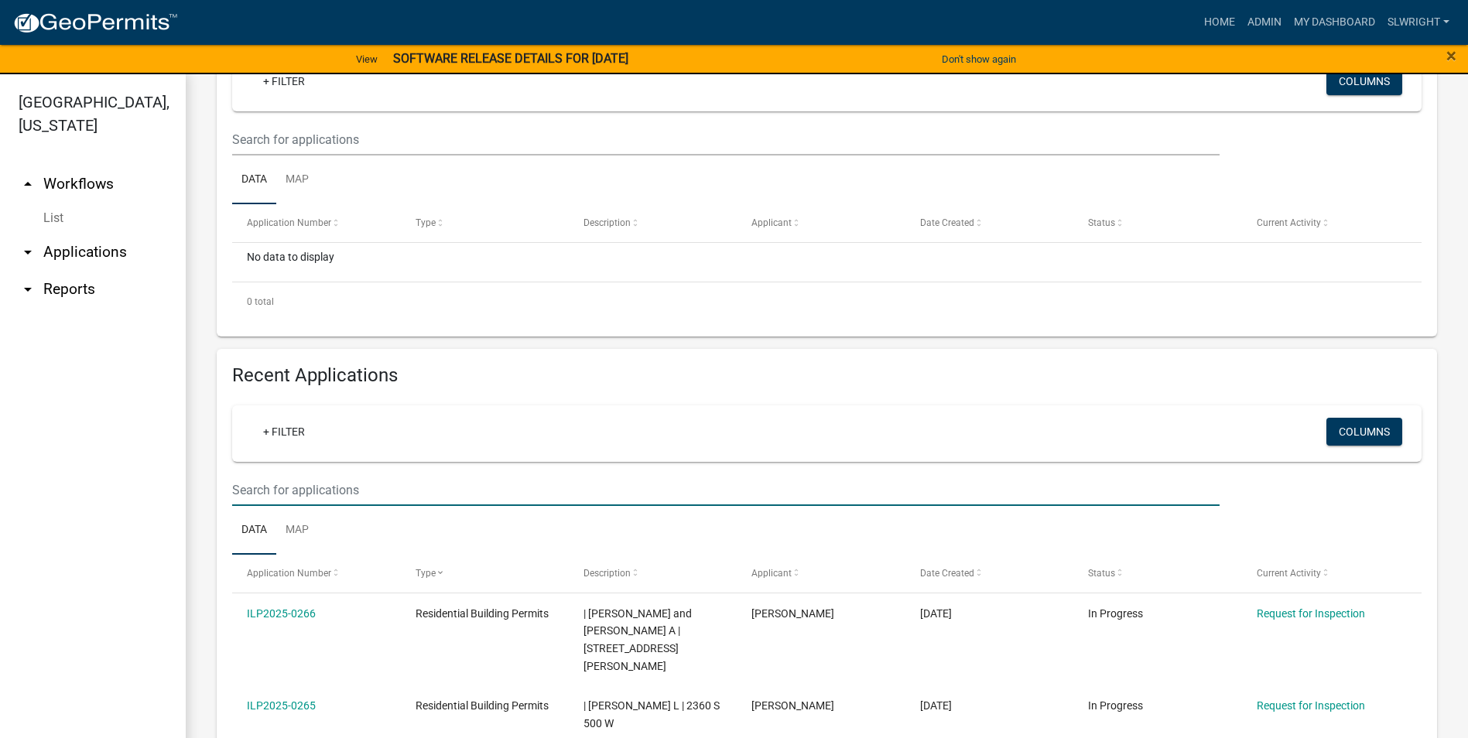
scroll to position [310, 0]
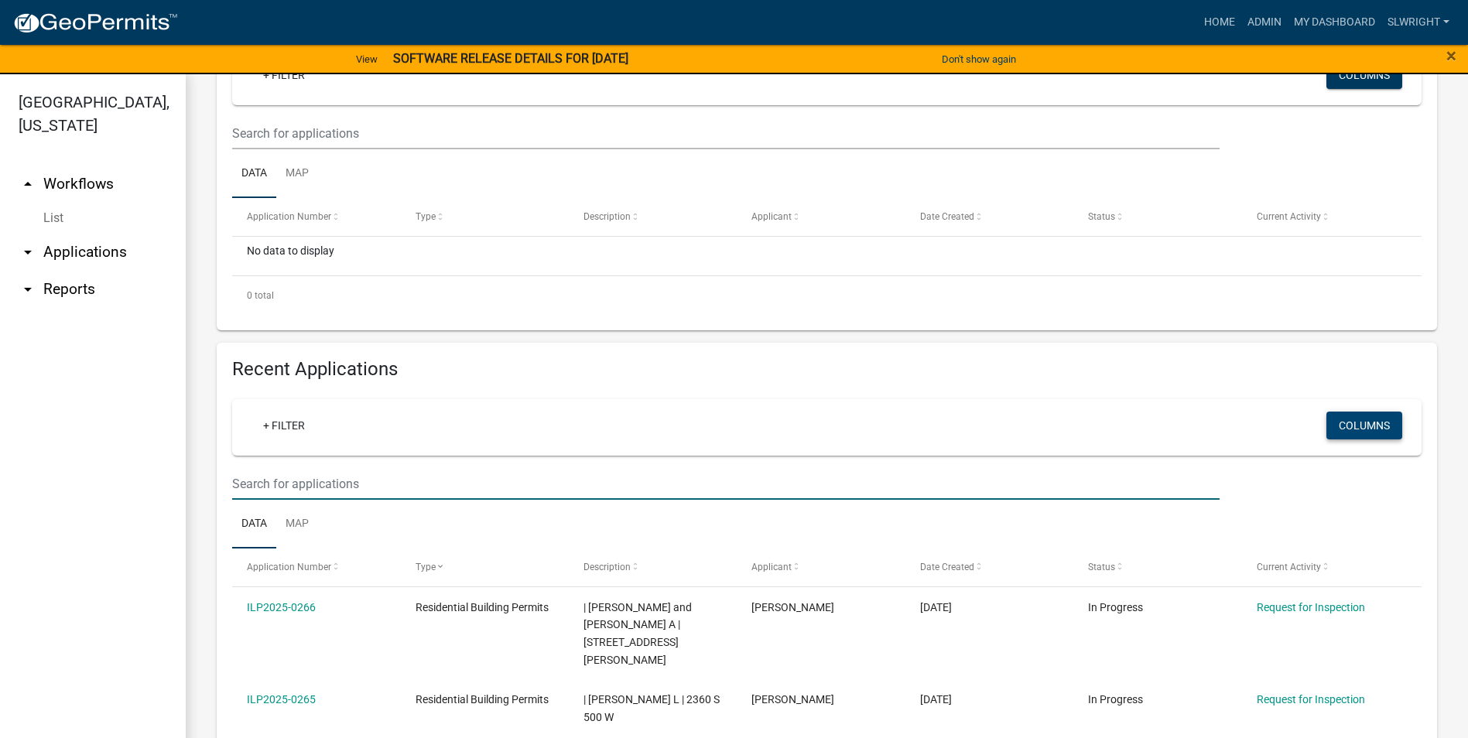
click at [1334, 421] on button "Columns" at bounding box center [1365, 426] width 76 height 28
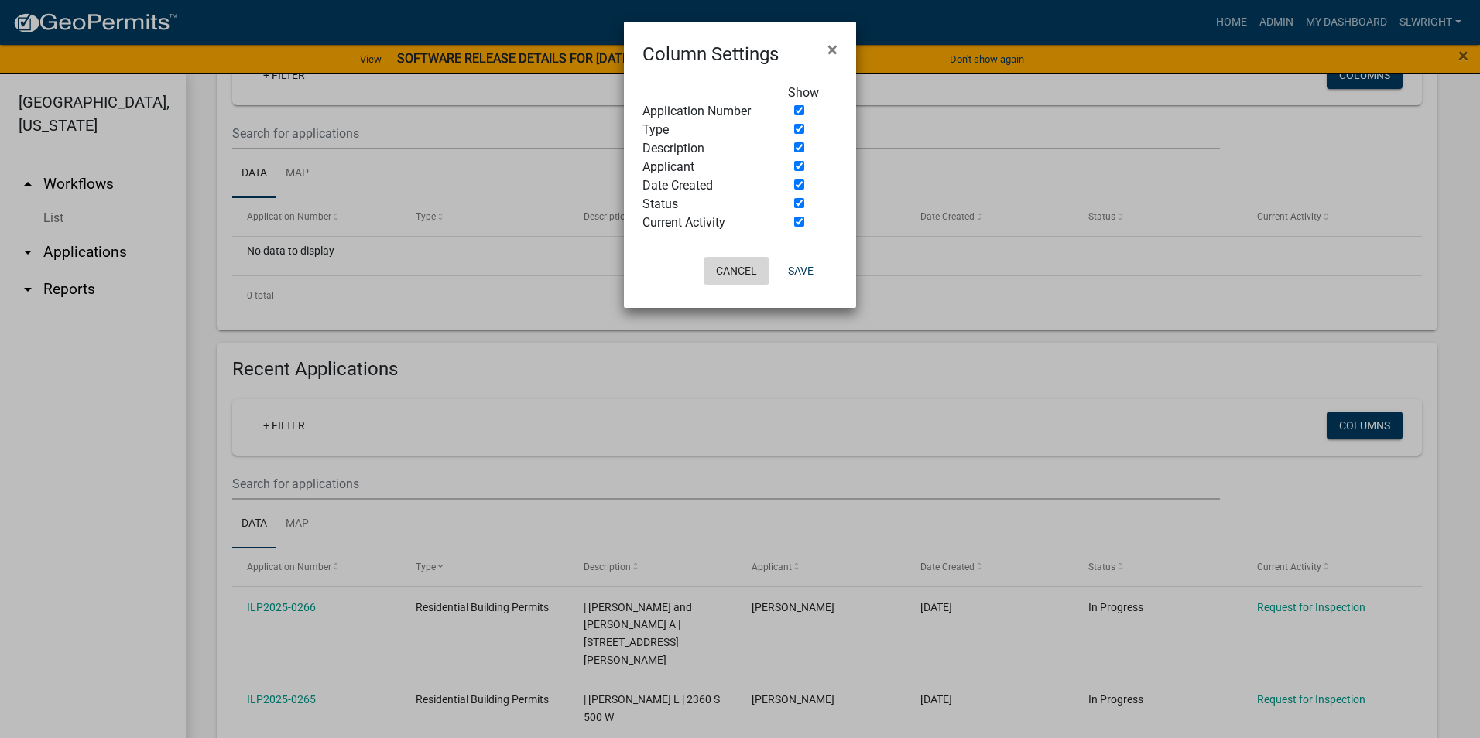
click at [728, 270] on button "Cancel" at bounding box center [737, 271] width 66 height 28
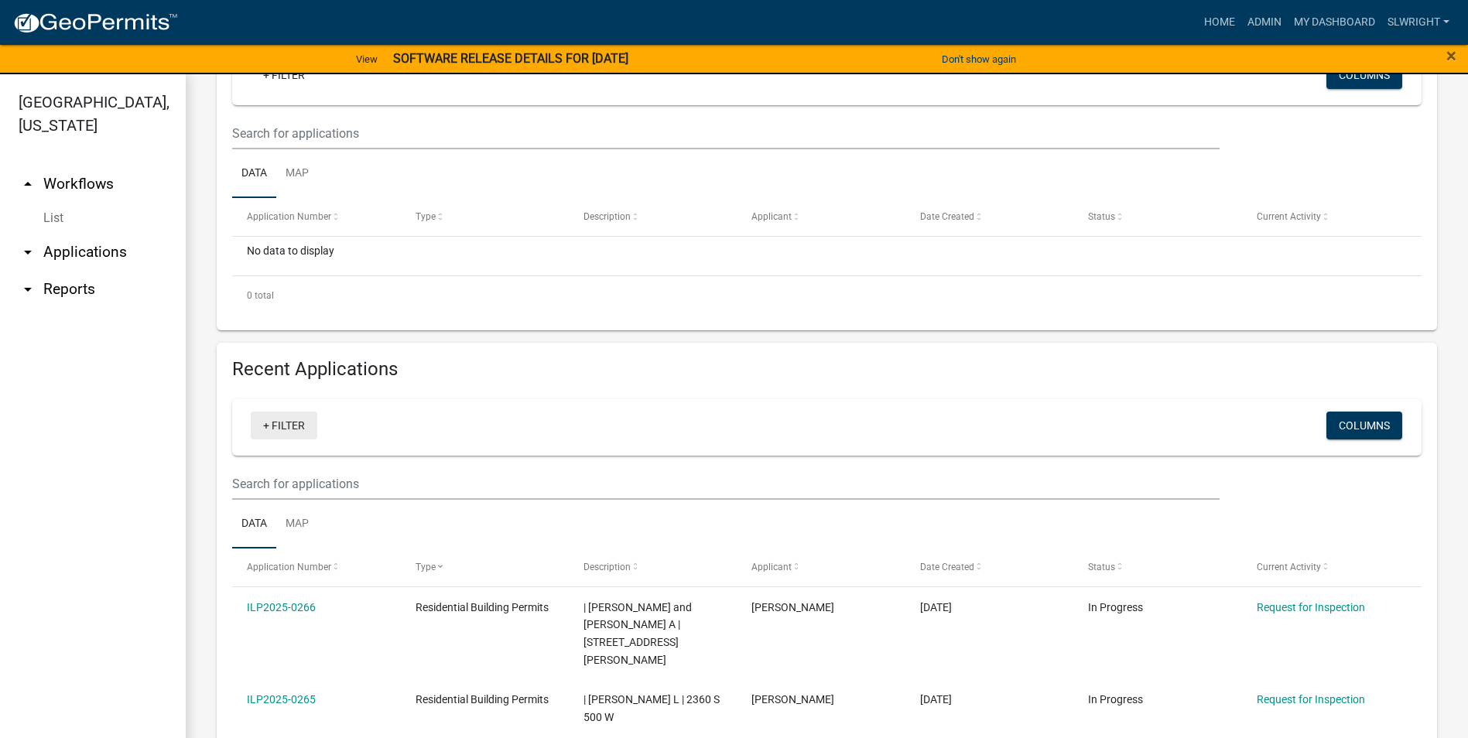
click at [276, 427] on link "+ Filter" at bounding box center [284, 426] width 67 height 28
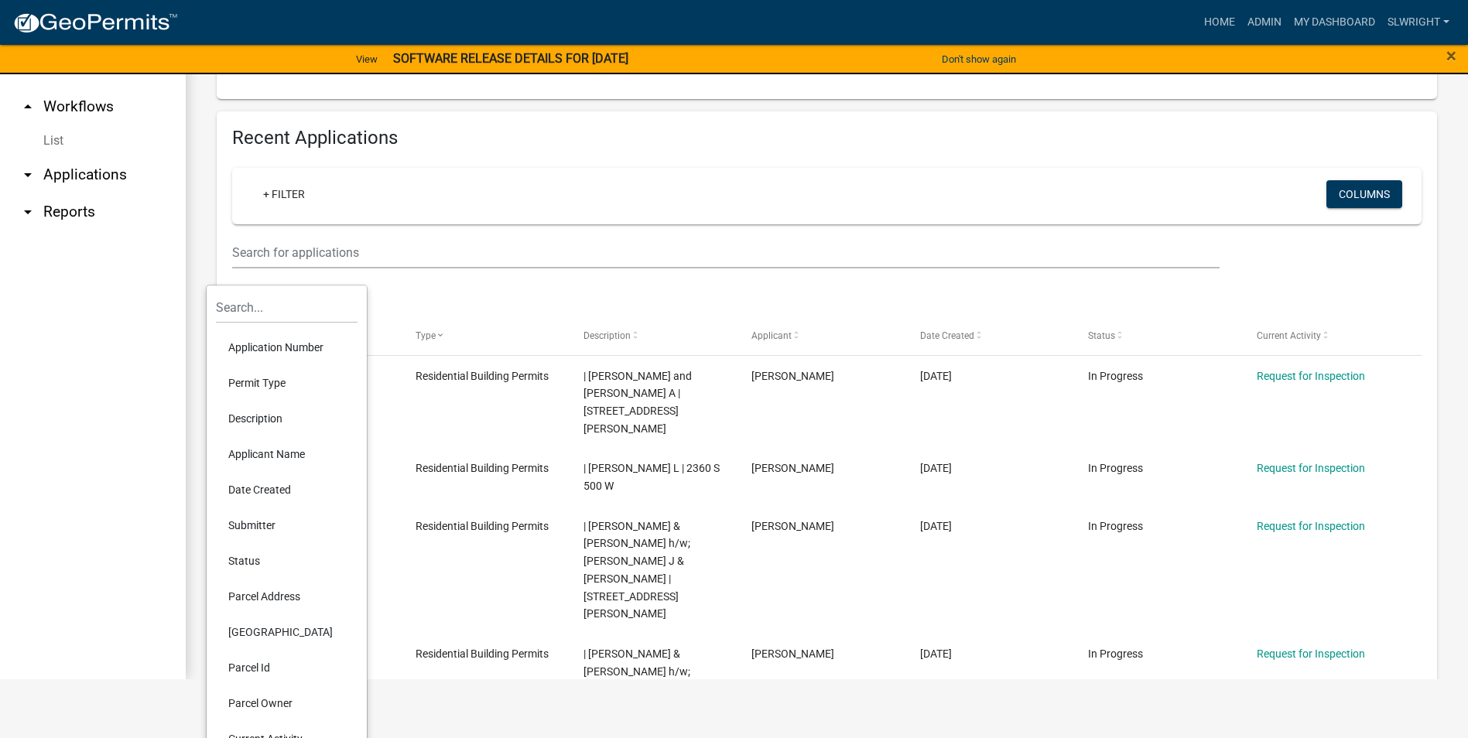
scroll to position [38, 0]
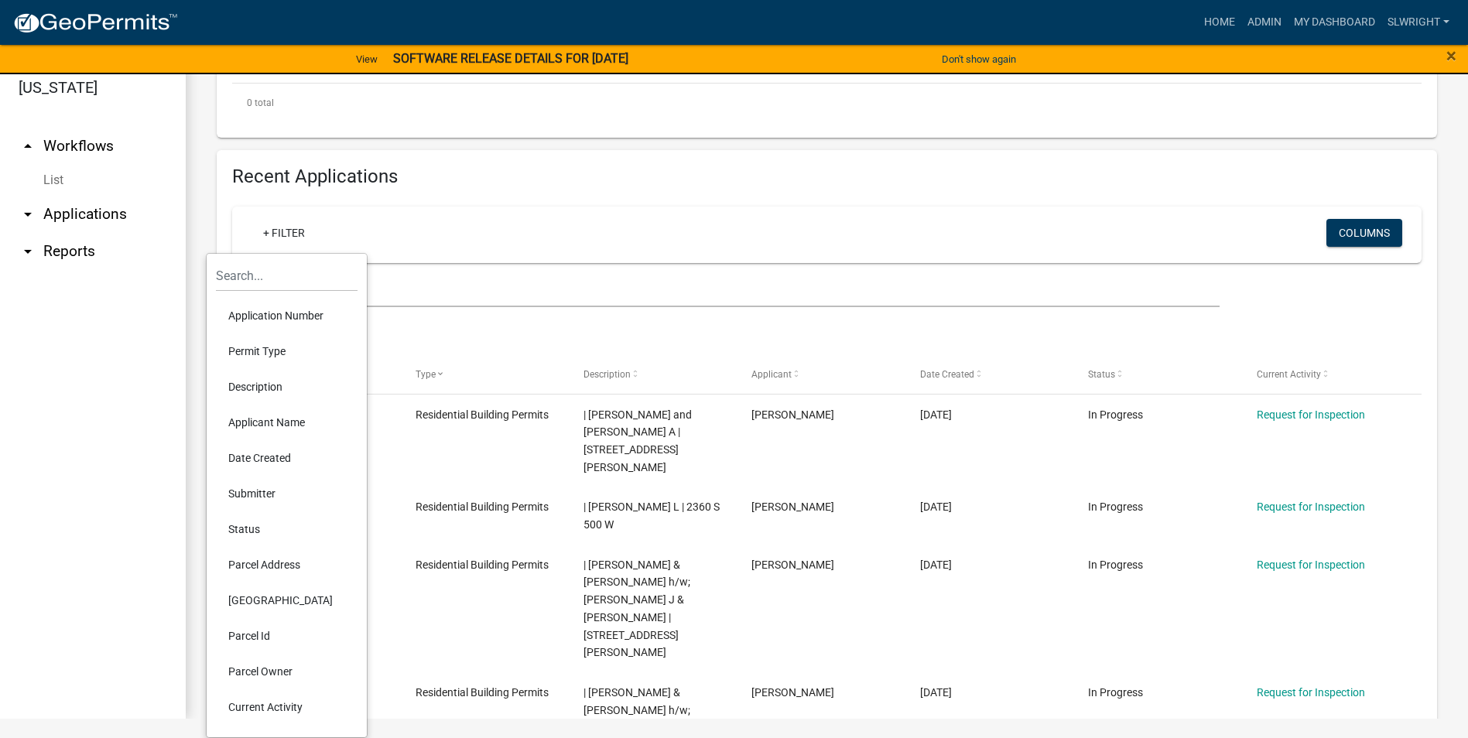
click at [262, 561] on li "Parcel Address" at bounding box center [287, 565] width 142 height 36
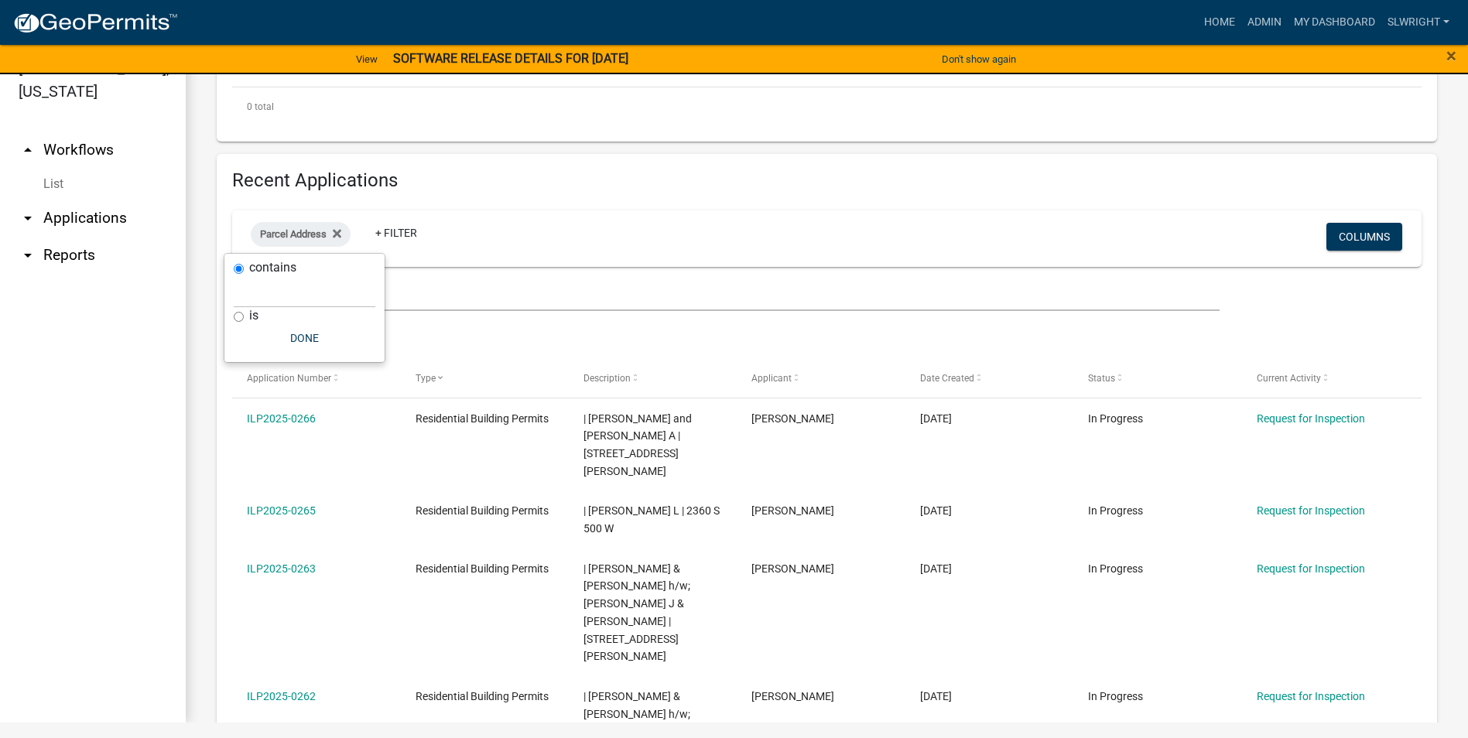
scroll to position [19, 0]
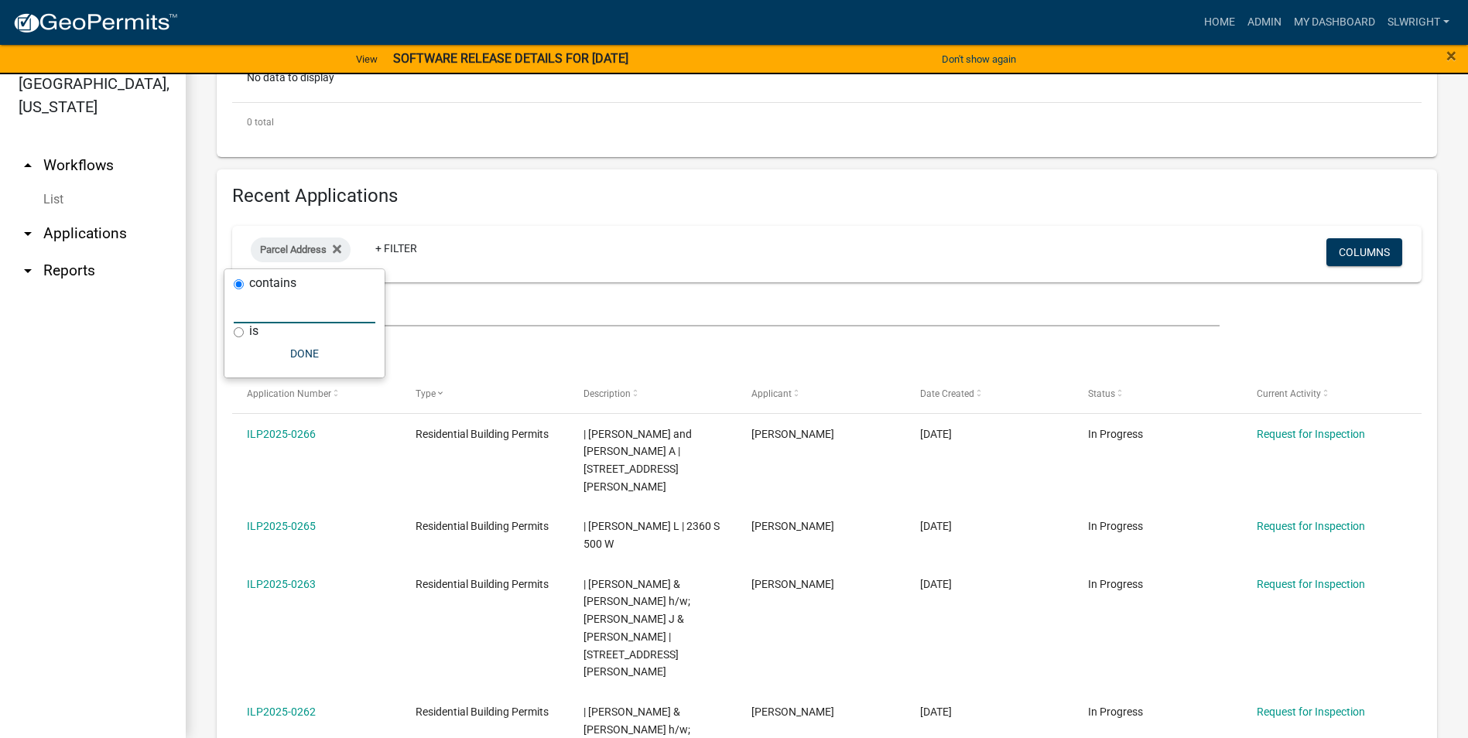
click at [349, 321] on input "text" at bounding box center [305, 308] width 142 height 32
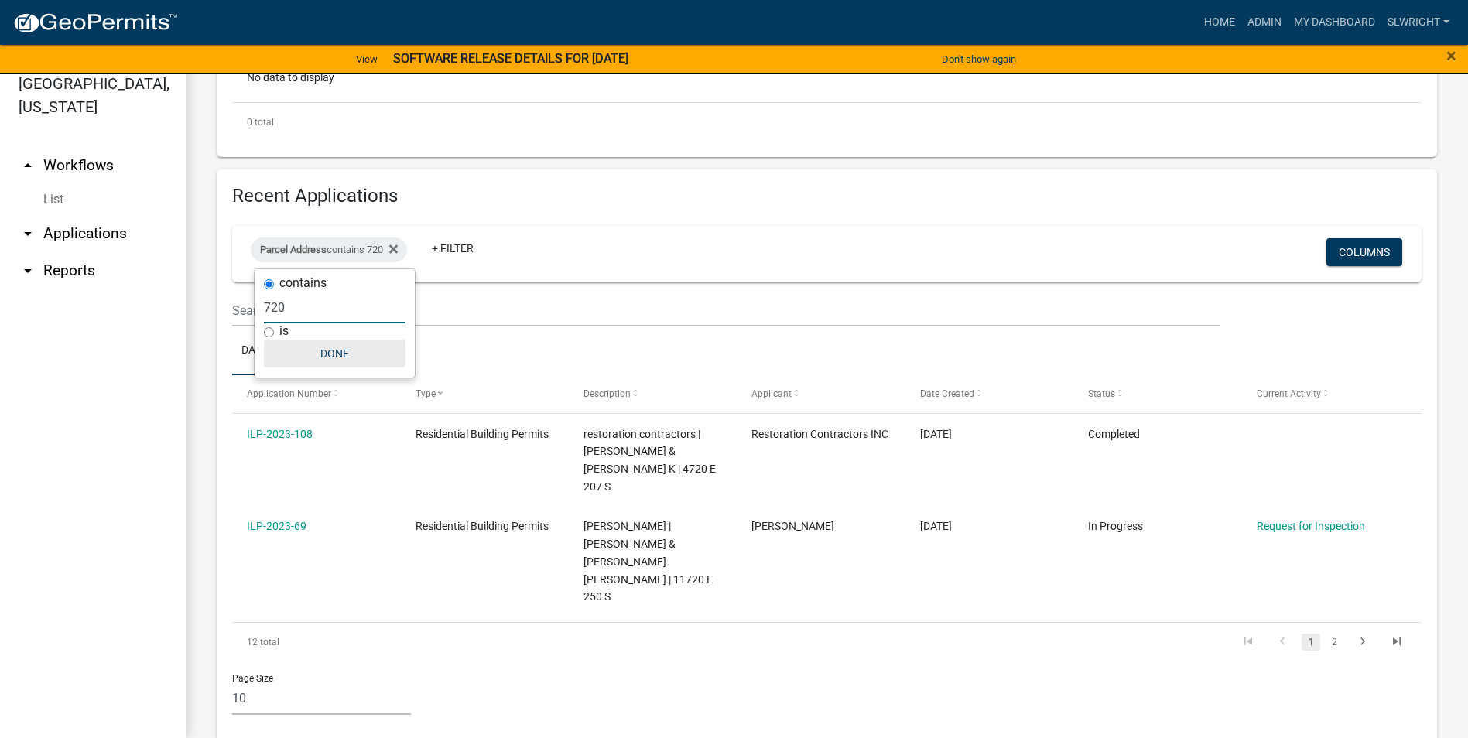
type input "720"
click at [324, 351] on button "Done" at bounding box center [335, 354] width 142 height 28
click at [1357, 635] on icon "go to next page" at bounding box center [1363, 644] width 20 height 19
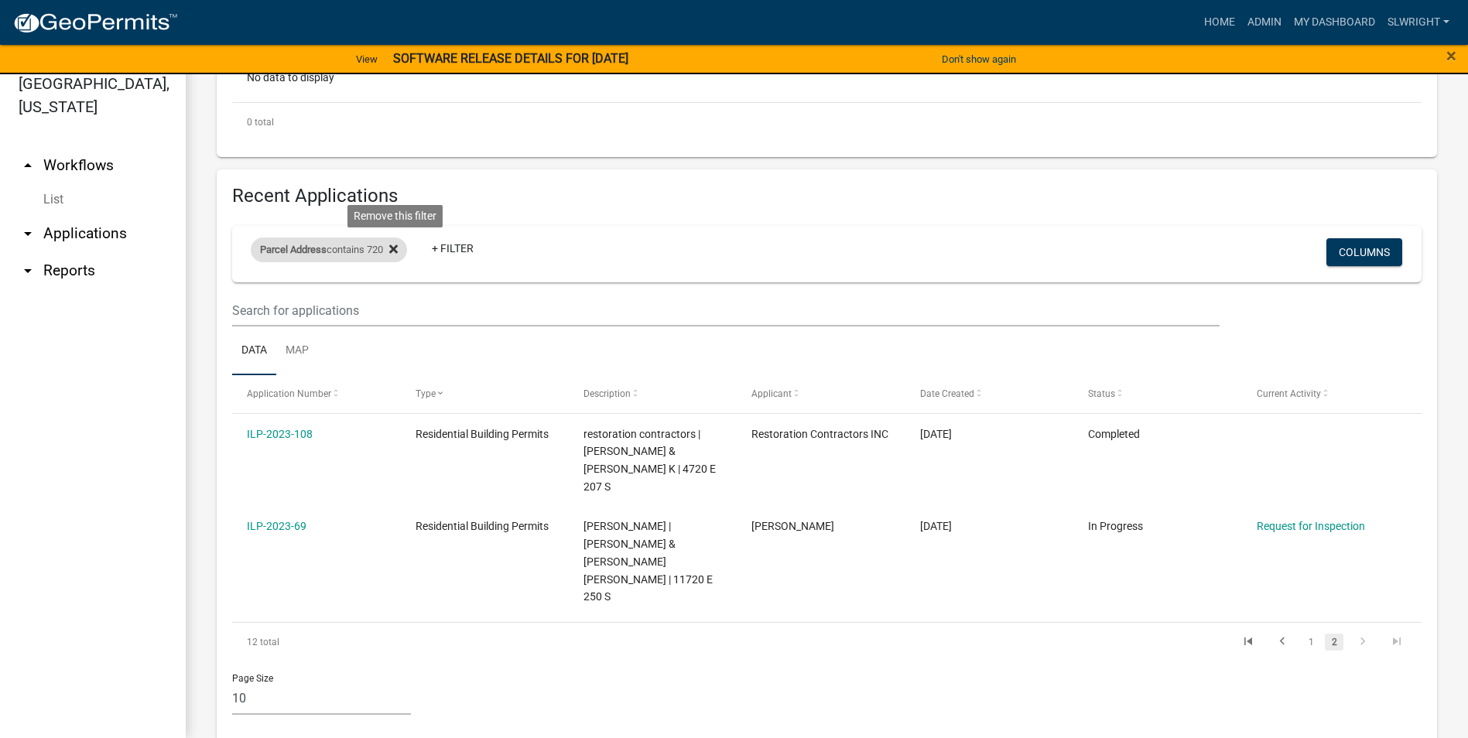
click at [395, 252] on icon at bounding box center [393, 249] width 9 height 9
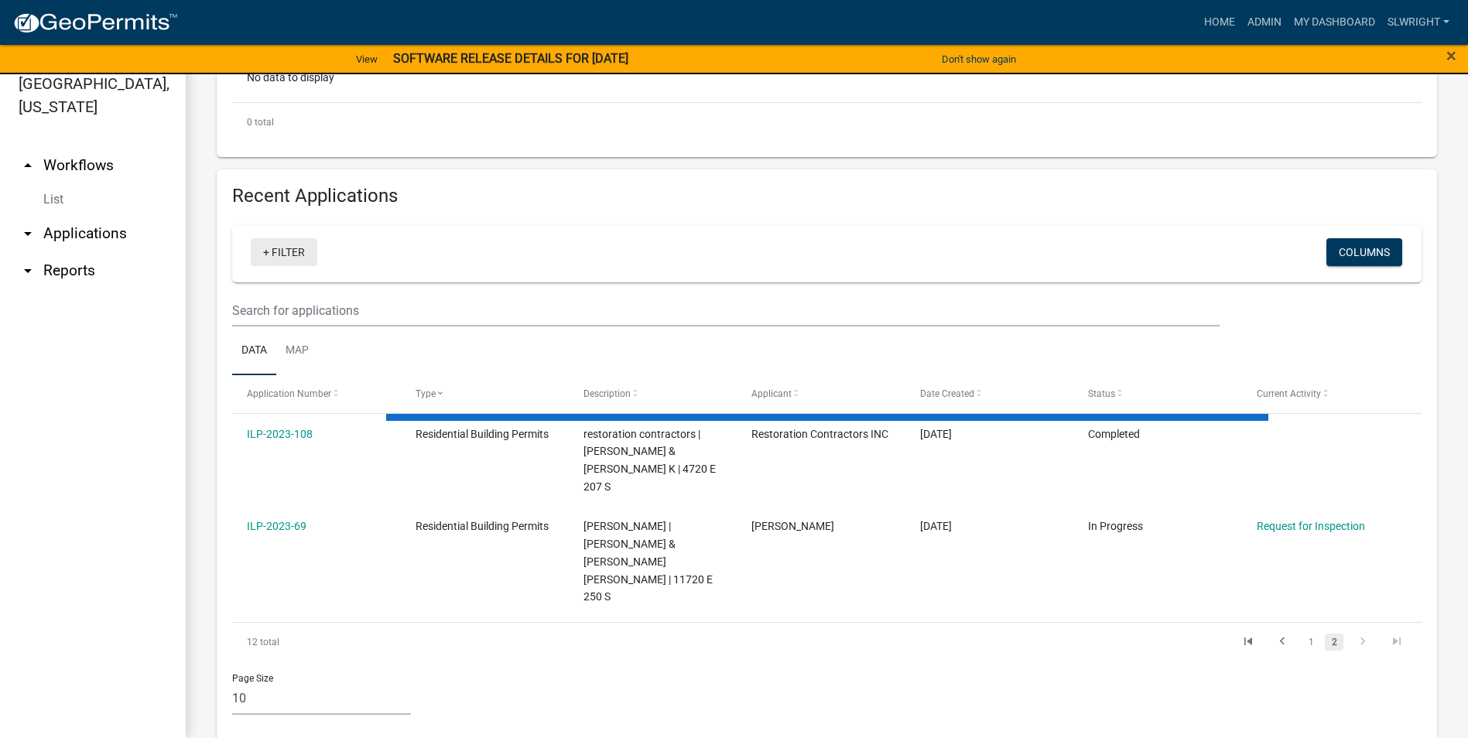
click at [302, 251] on link "+ Filter" at bounding box center [284, 252] width 67 height 28
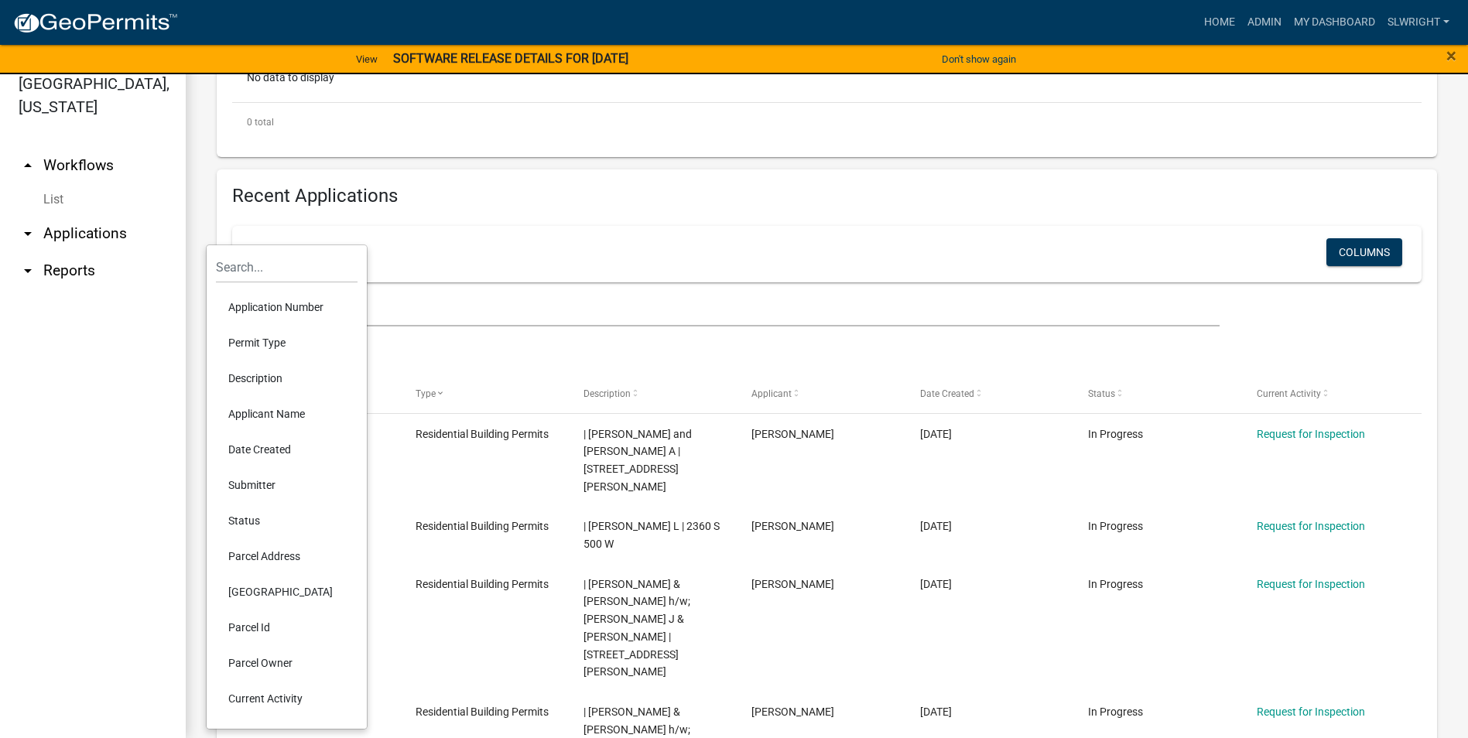
scroll to position [542, 0]
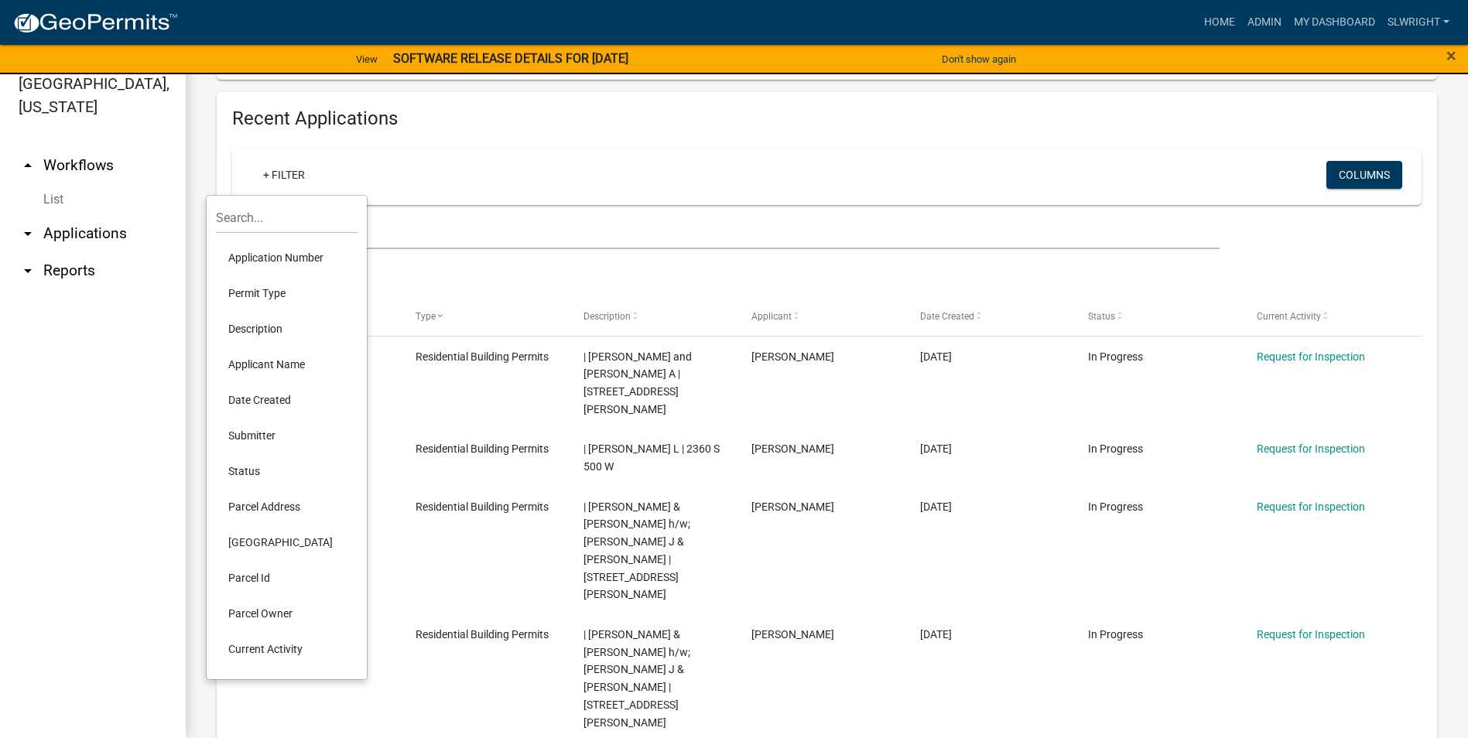
click at [255, 331] on li "Description" at bounding box center [287, 329] width 142 height 36
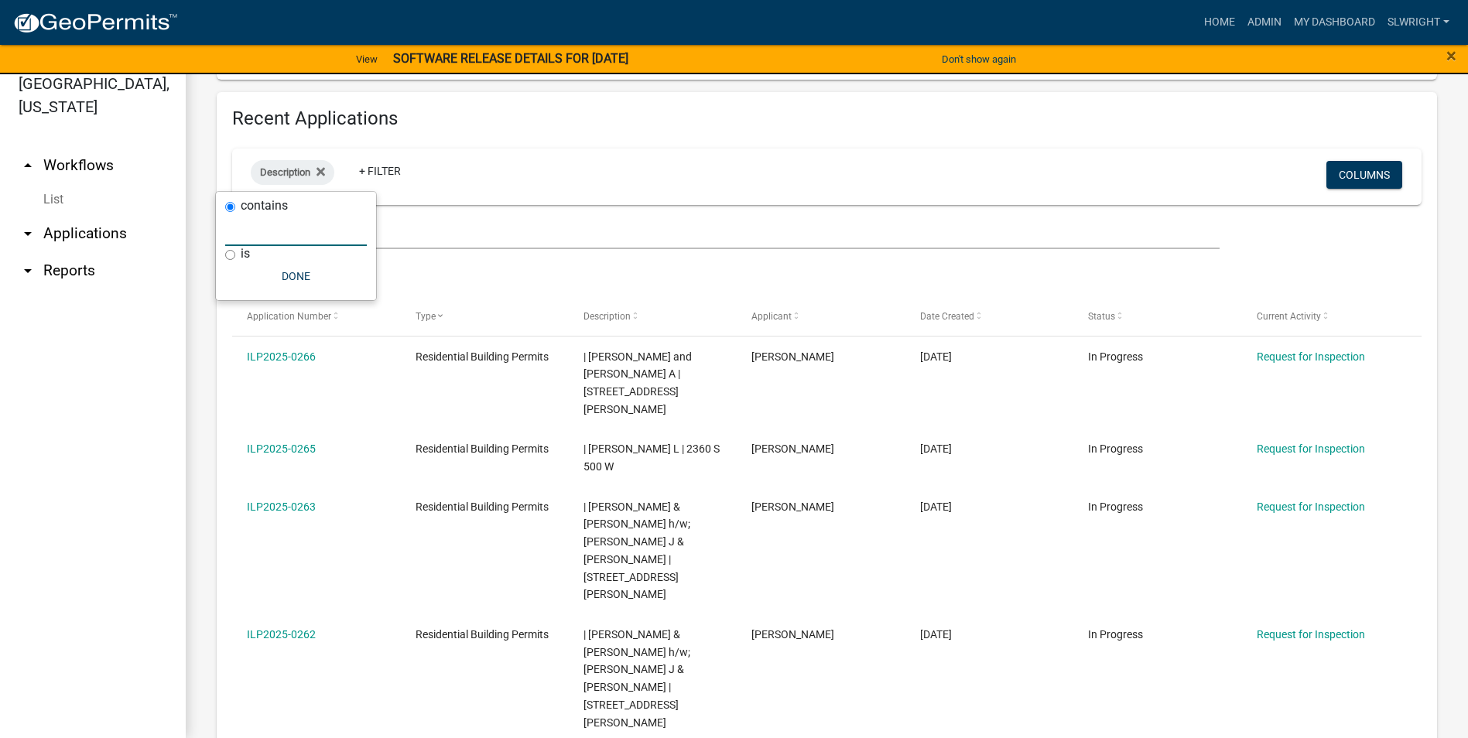
click at [279, 235] on input "text" at bounding box center [296, 230] width 142 height 32
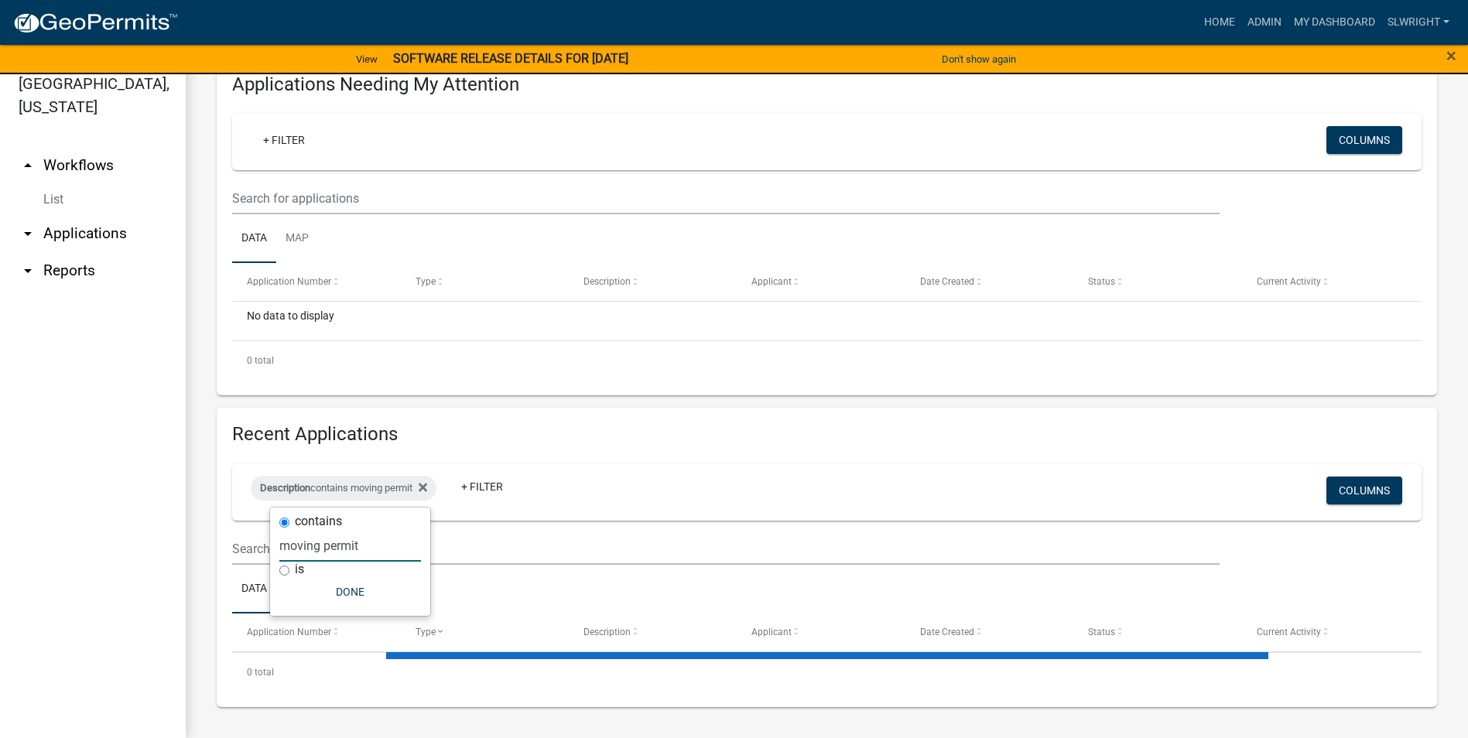
scroll to position [265, 0]
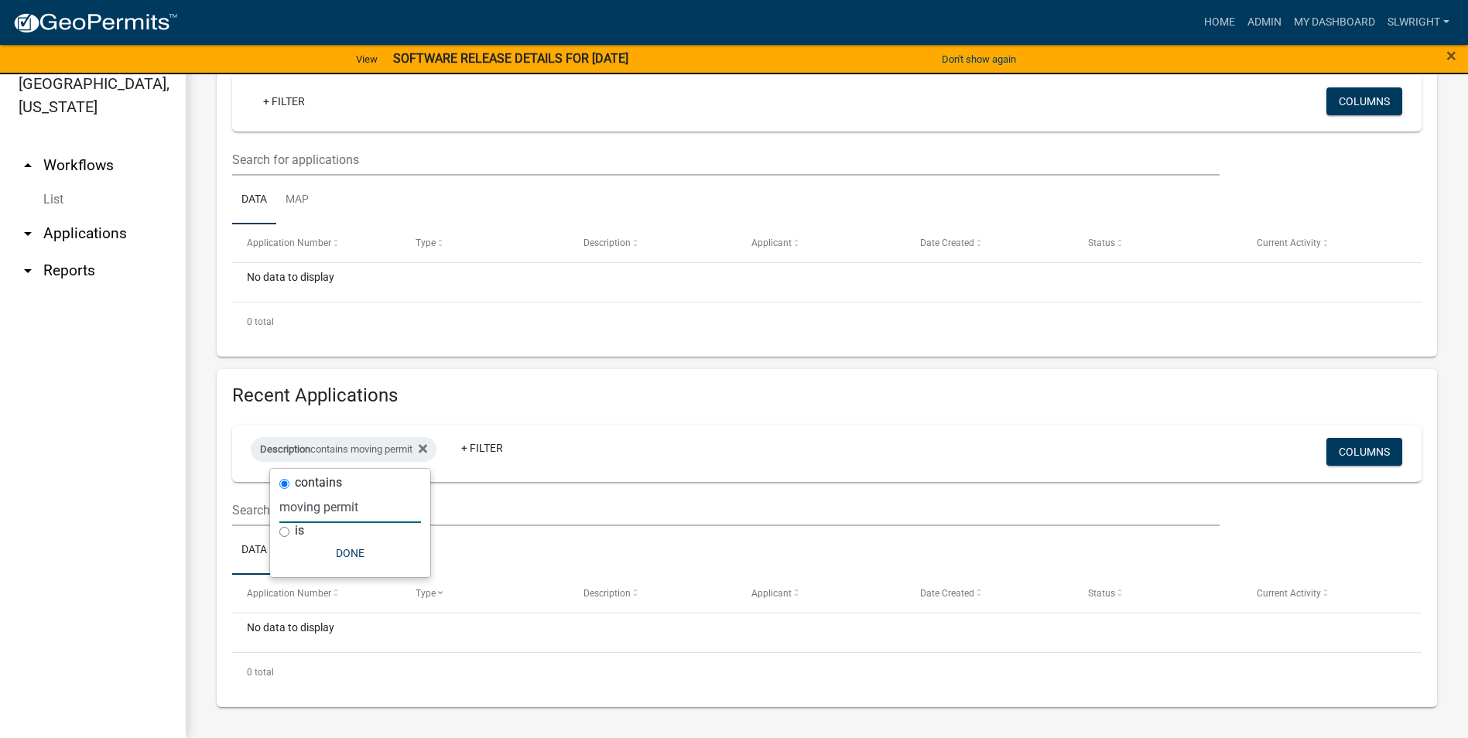
drag, startPoint x: 372, startPoint y: 502, endPoint x: 50, endPoint y: 519, distance: 321.7
click at [54, 515] on body "Internet Explorer does NOT work with GeoPermits. Get a new browser for more sec…" at bounding box center [734, 350] width 1468 height 738
type input "m"
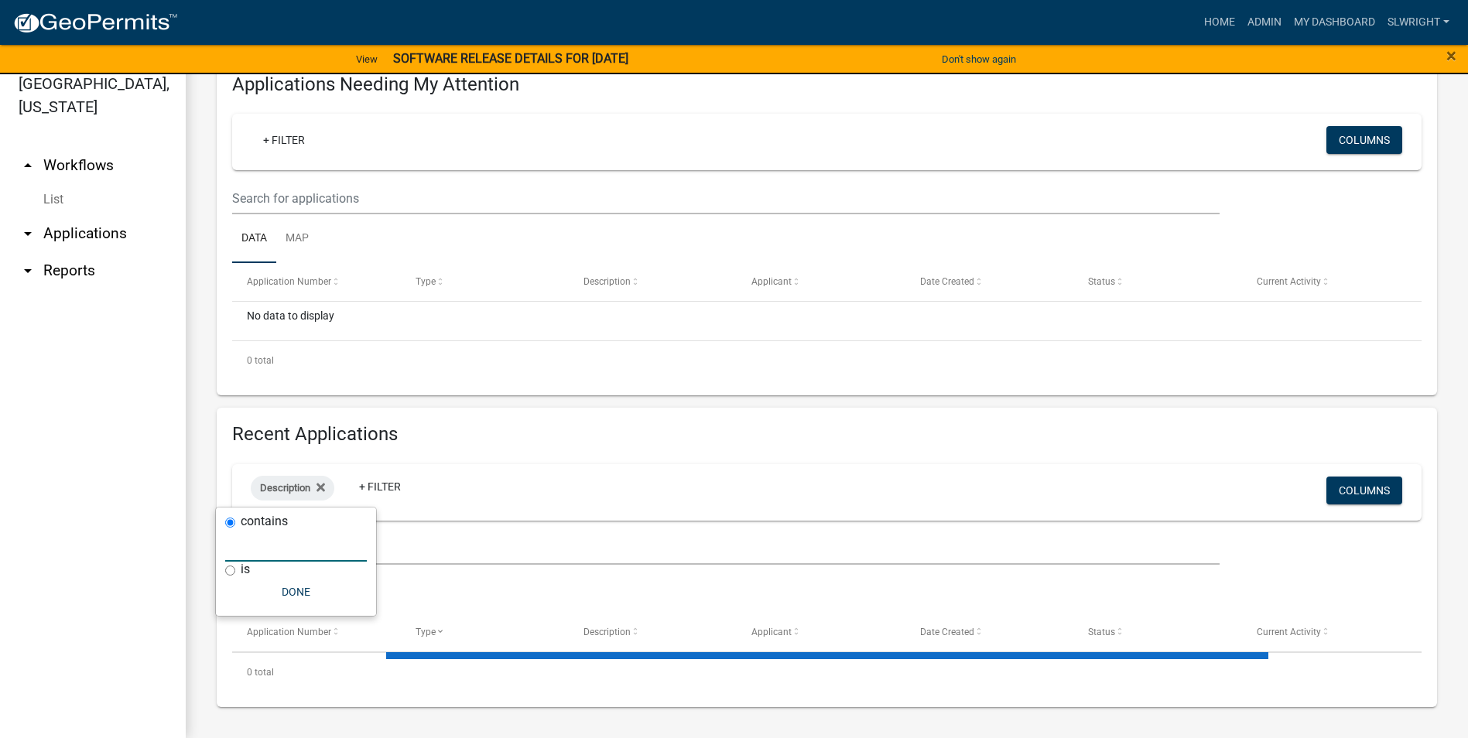
scroll to position [542, 0]
